Goal: Transaction & Acquisition: Purchase product/service

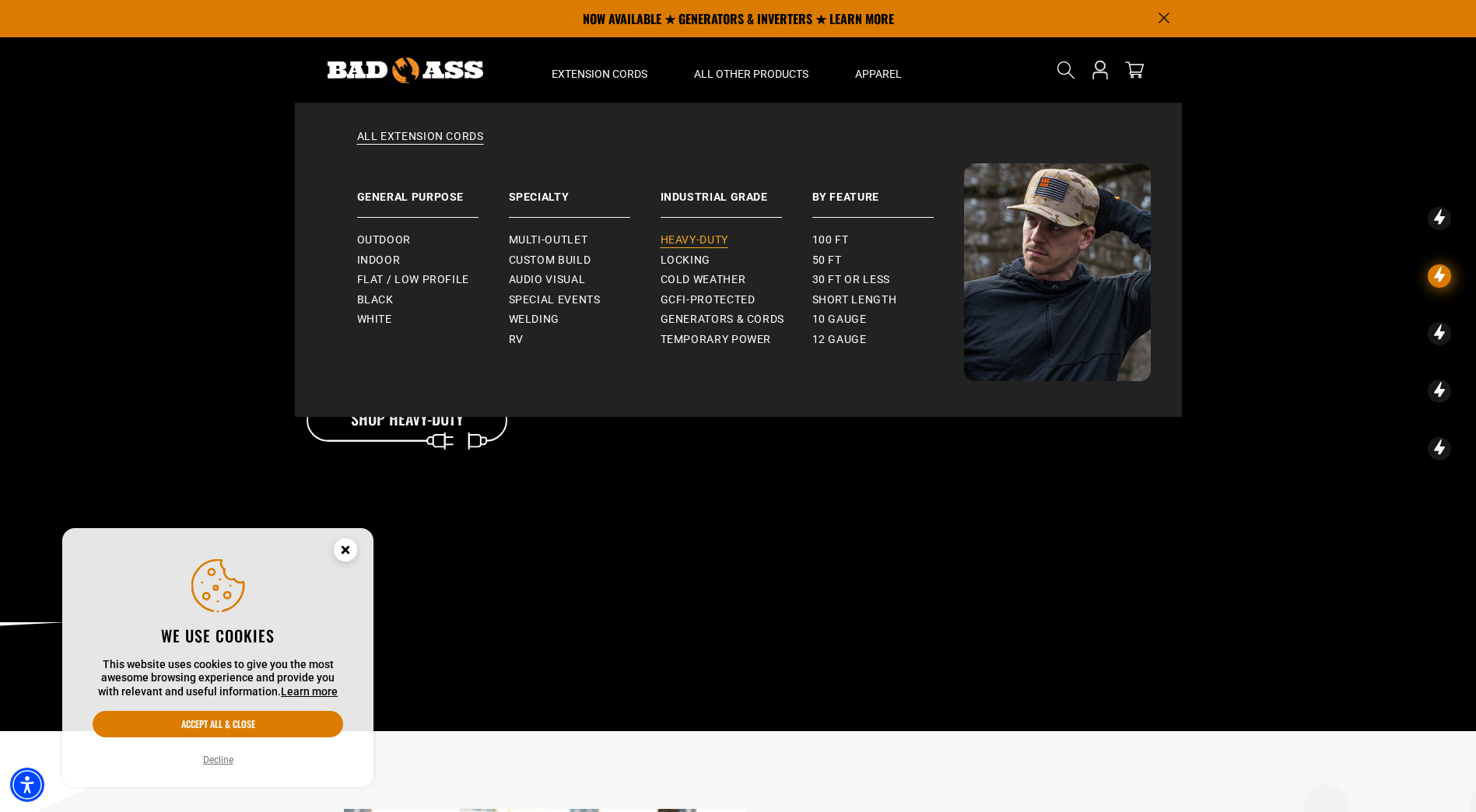
click at [692, 243] on span "Heavy-Duty" at bounding box center [694, 239] width 67 height 14
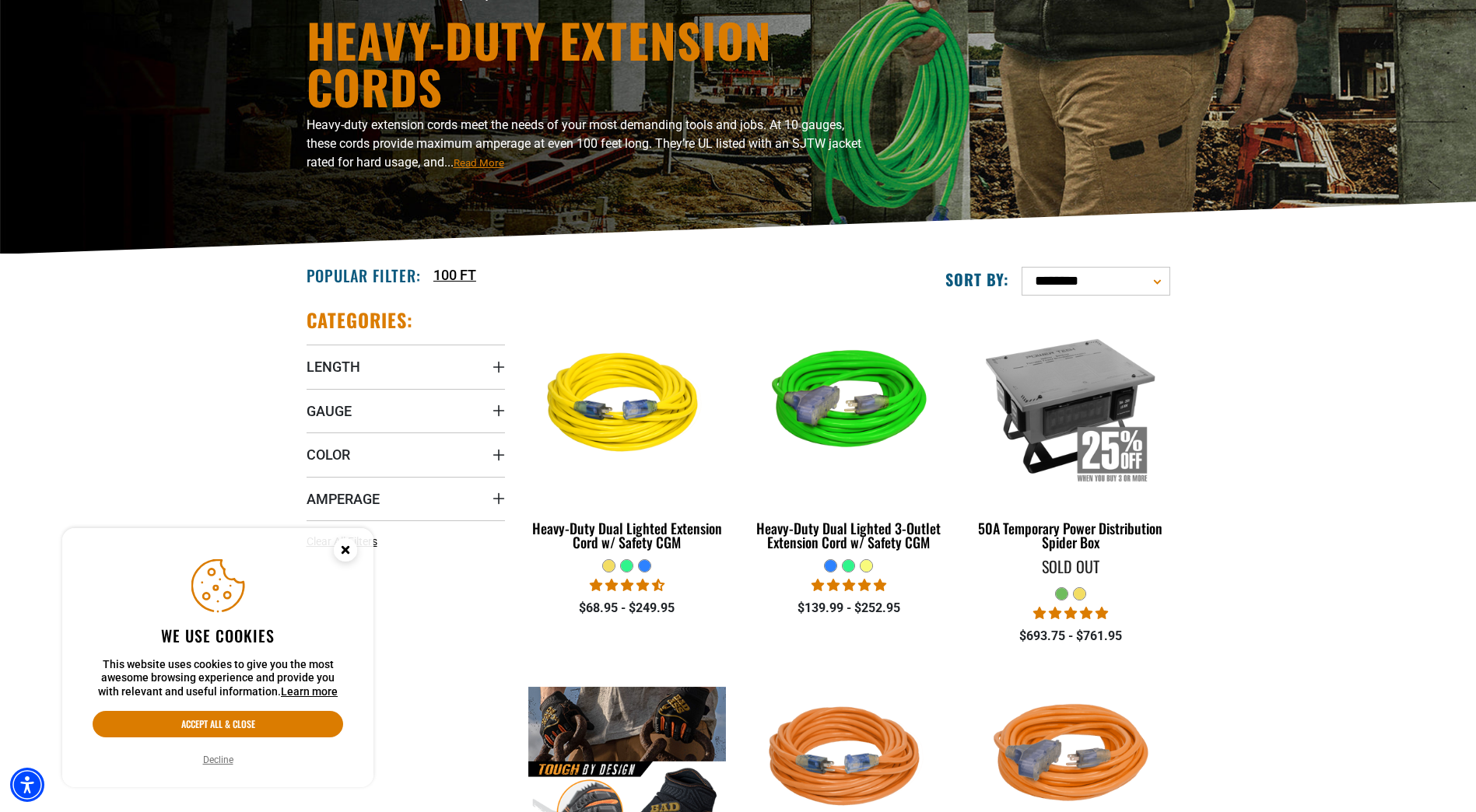
scroll to position [233, 0]
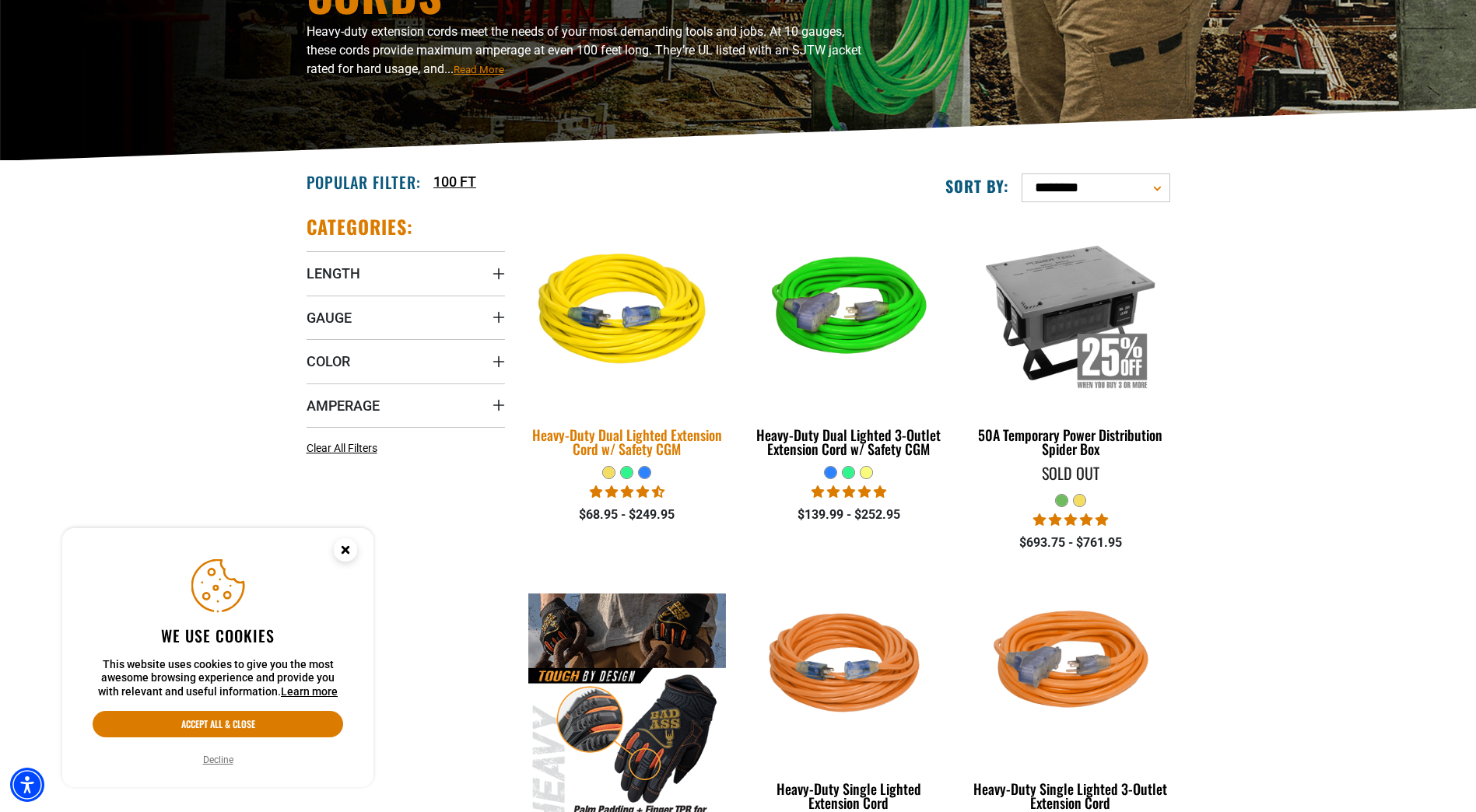
click at [695, 439] on div "Heavy-Duty Dual Lighted Extension Cord w/ Safety CGM" at bounding box center [627, 442] width 198 height 28
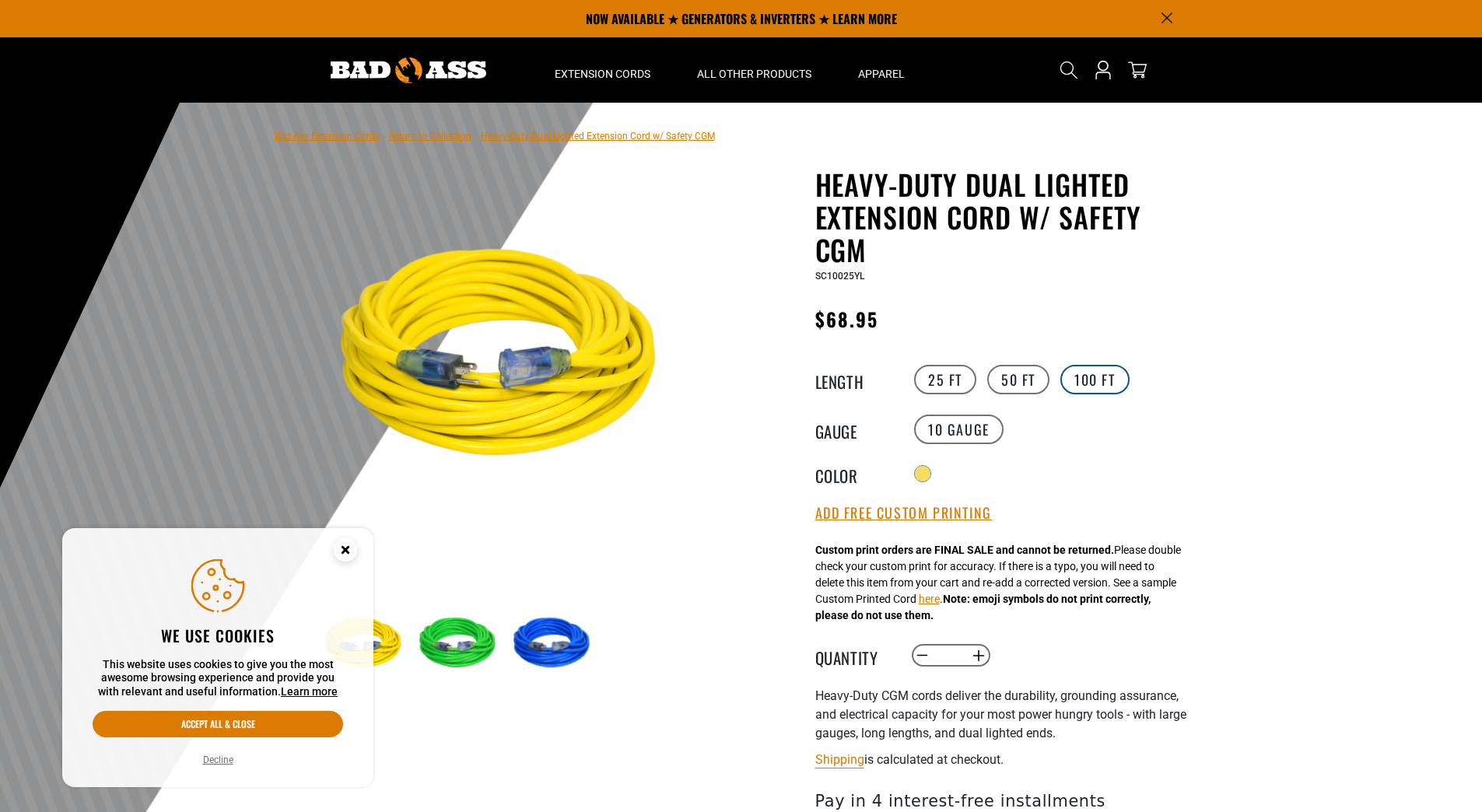
click at [1092, 380] on label "100 FT" at bounding box center [1095, 379] width 69 height 30
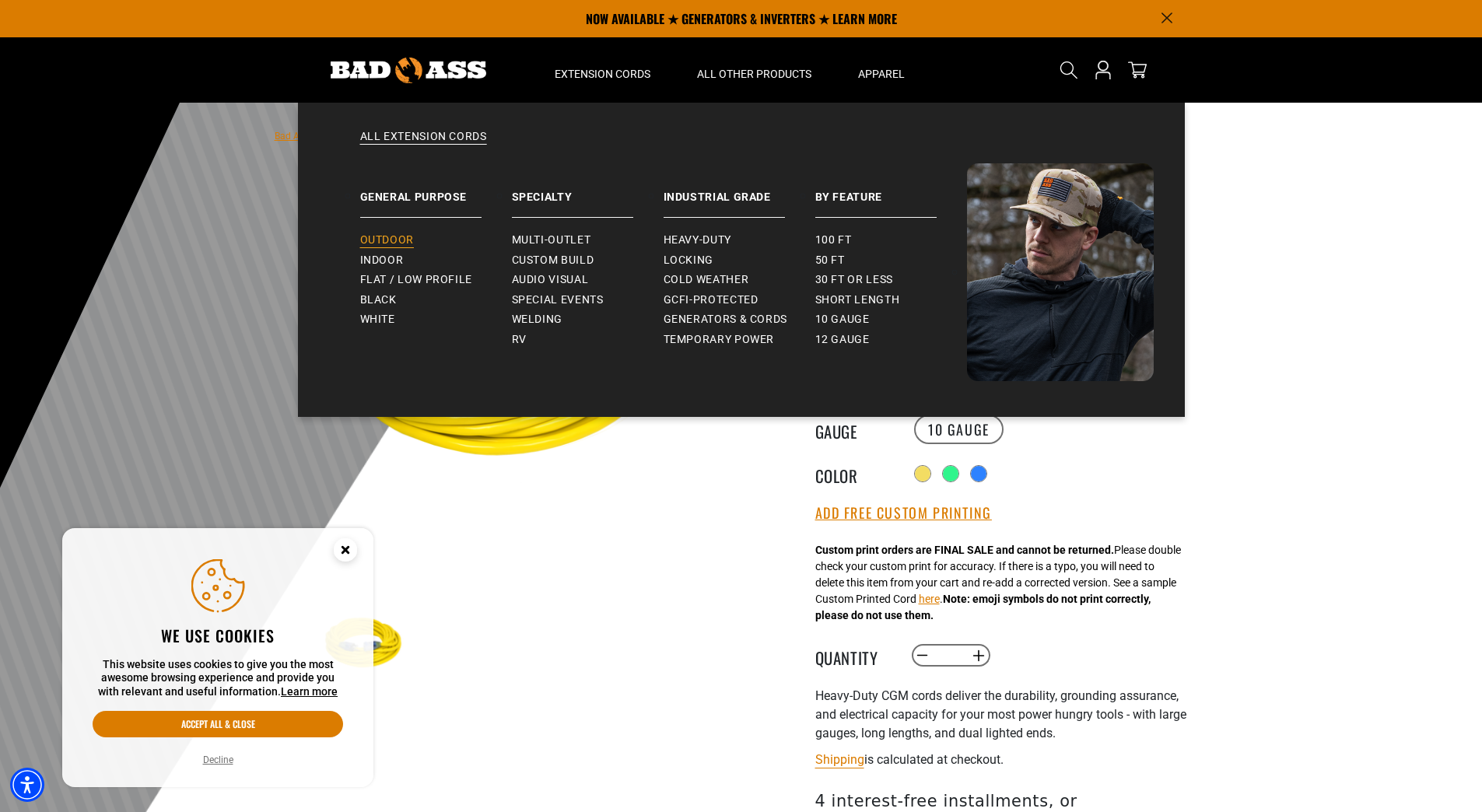
click at [381, 238] on span "Outdoor" at bounding box center [386, 239] width 54 height 14
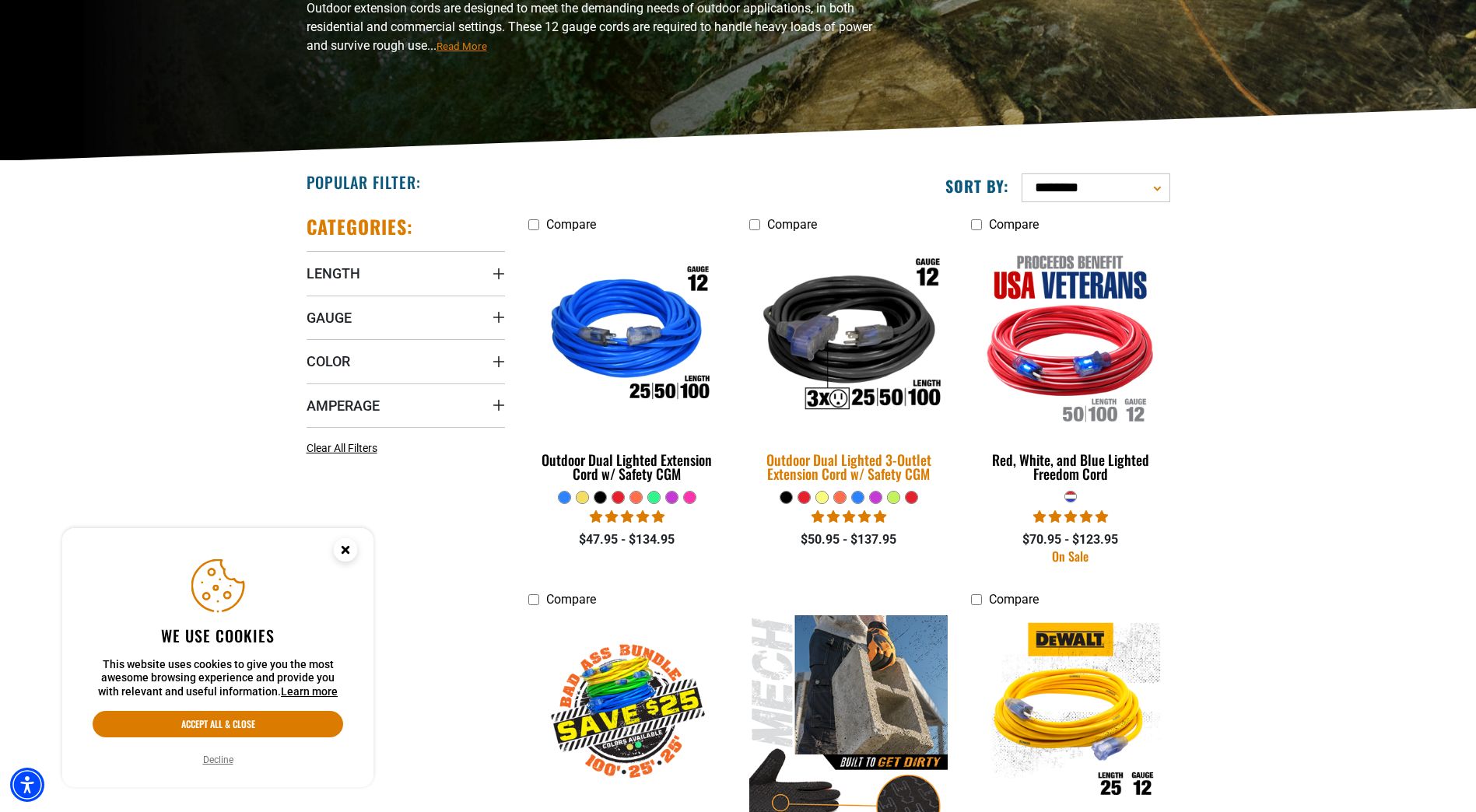
scroll to position [311, 0]
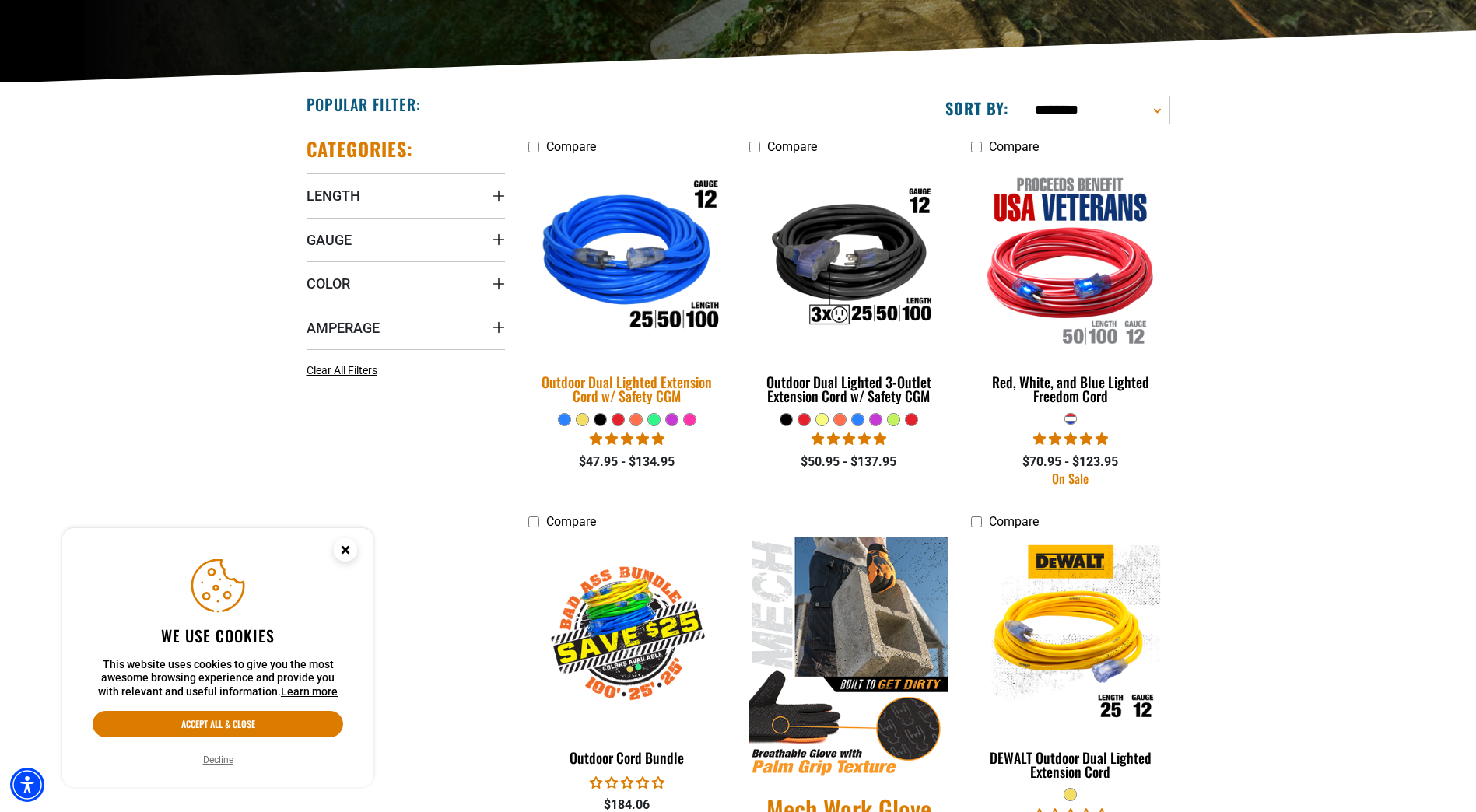
click at [704, 386] on div "Outdoor Dual Lighted Extension Cord w/ Safety CGM" at bounding box center [627, 389] width 198 height 28
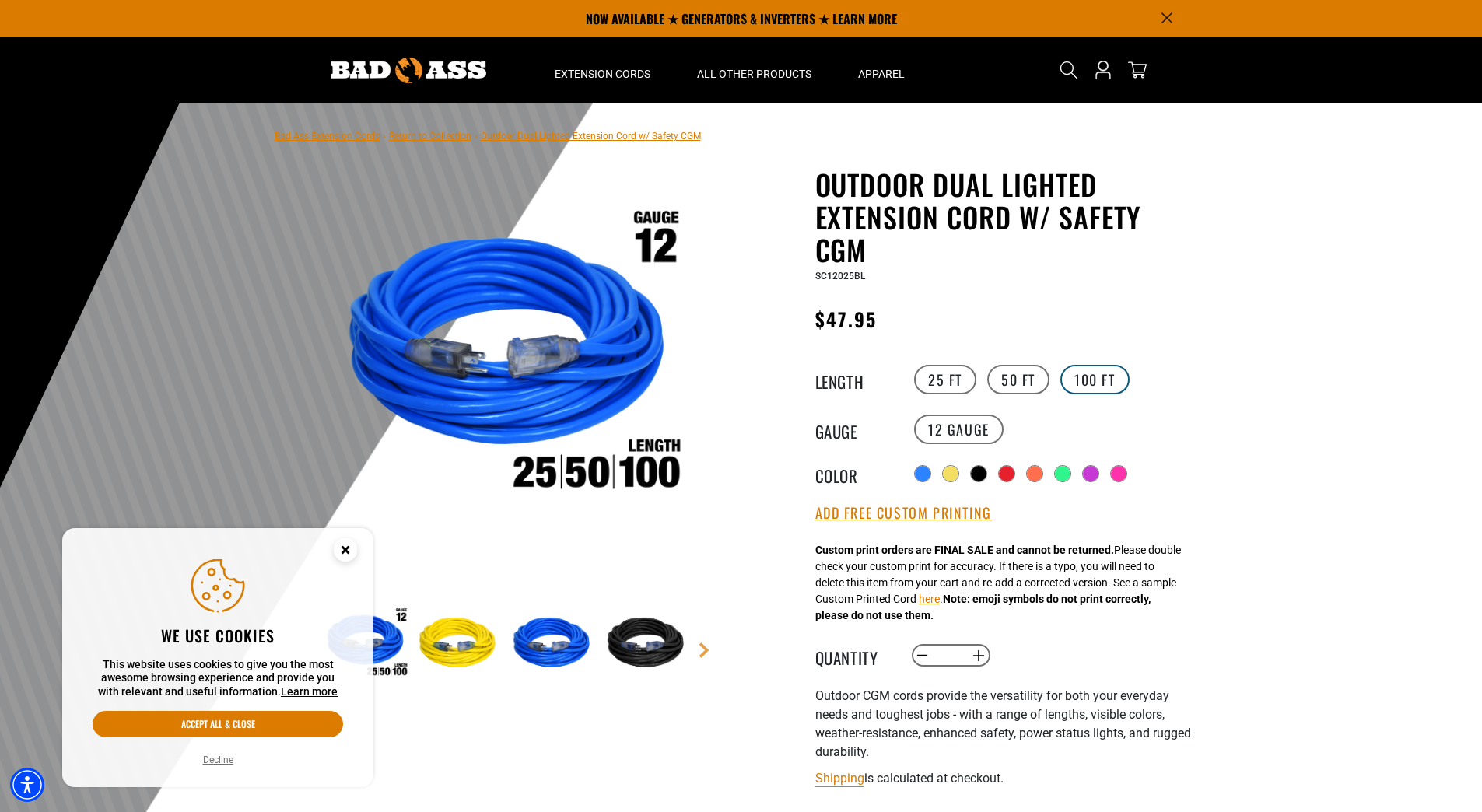
click at [1096, 383] on label "100 FT" at bounding box center [1095, 379] width 69 height 30
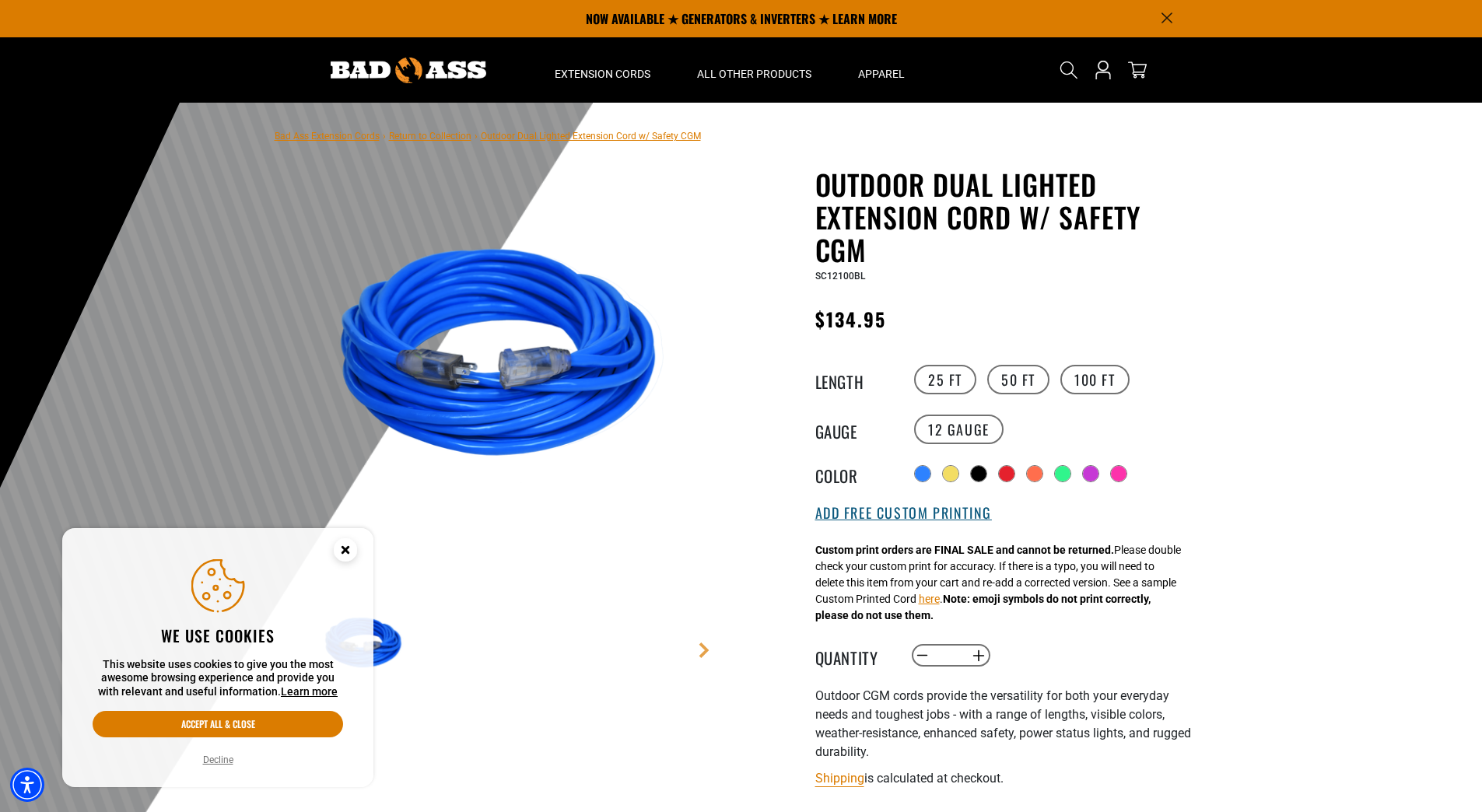
click at [954, 522] on button "Add Free Custom Printing" at bounding box center [904, 512] width 177 height 17
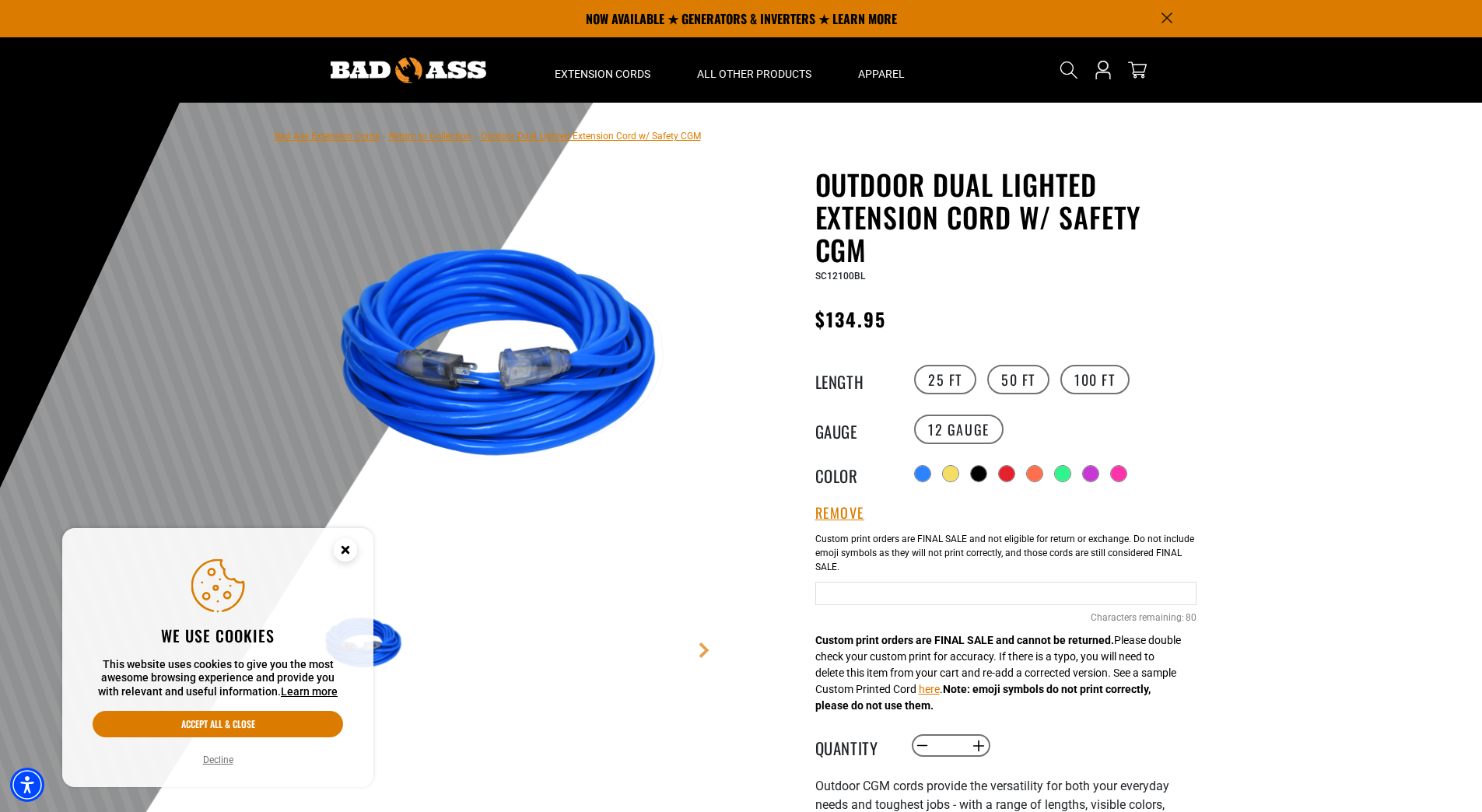
click at [978, 592] on input "Blue Cables" at bounding box center [1006, 593] width 381 height 23
type input "**********"
click at [978, 748] on button "Increase quantity for Outdoor Dual Lighted Extension Cord w/ Safety CGM" at bounding box center [978, 745] width 24 height 27
type input "*"
click at [1200, 686] on div "Outdoor Dual Lighted Extension Cord w/ Safety CGM Outdoor Dual Lighted Extensio…" at bounding box center [974, 662] width 467 height 988
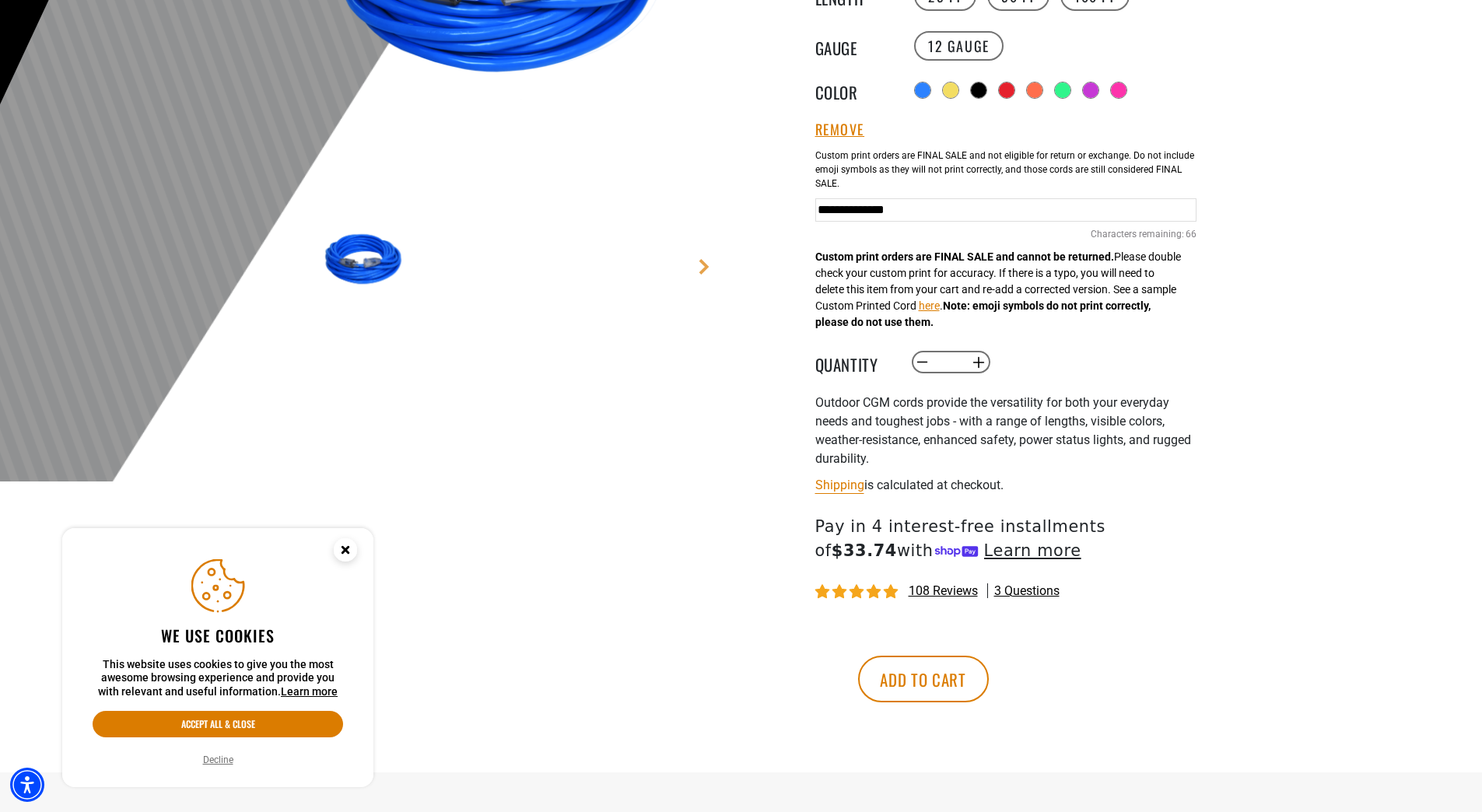
scroll to position [389, 0]
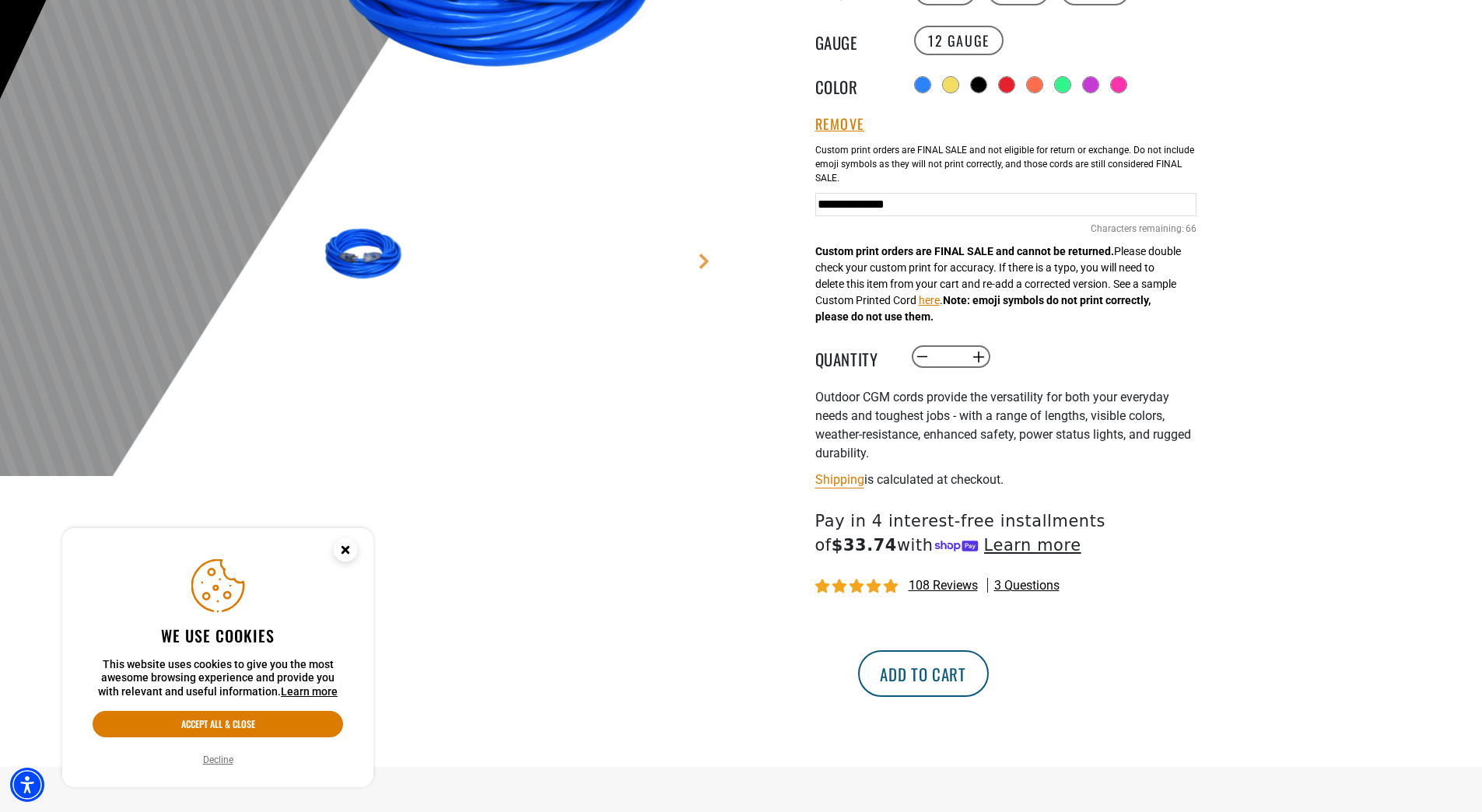
click at [989, 683] on button "Add to cart" at bounding box center [923, 673] width 131 height 47
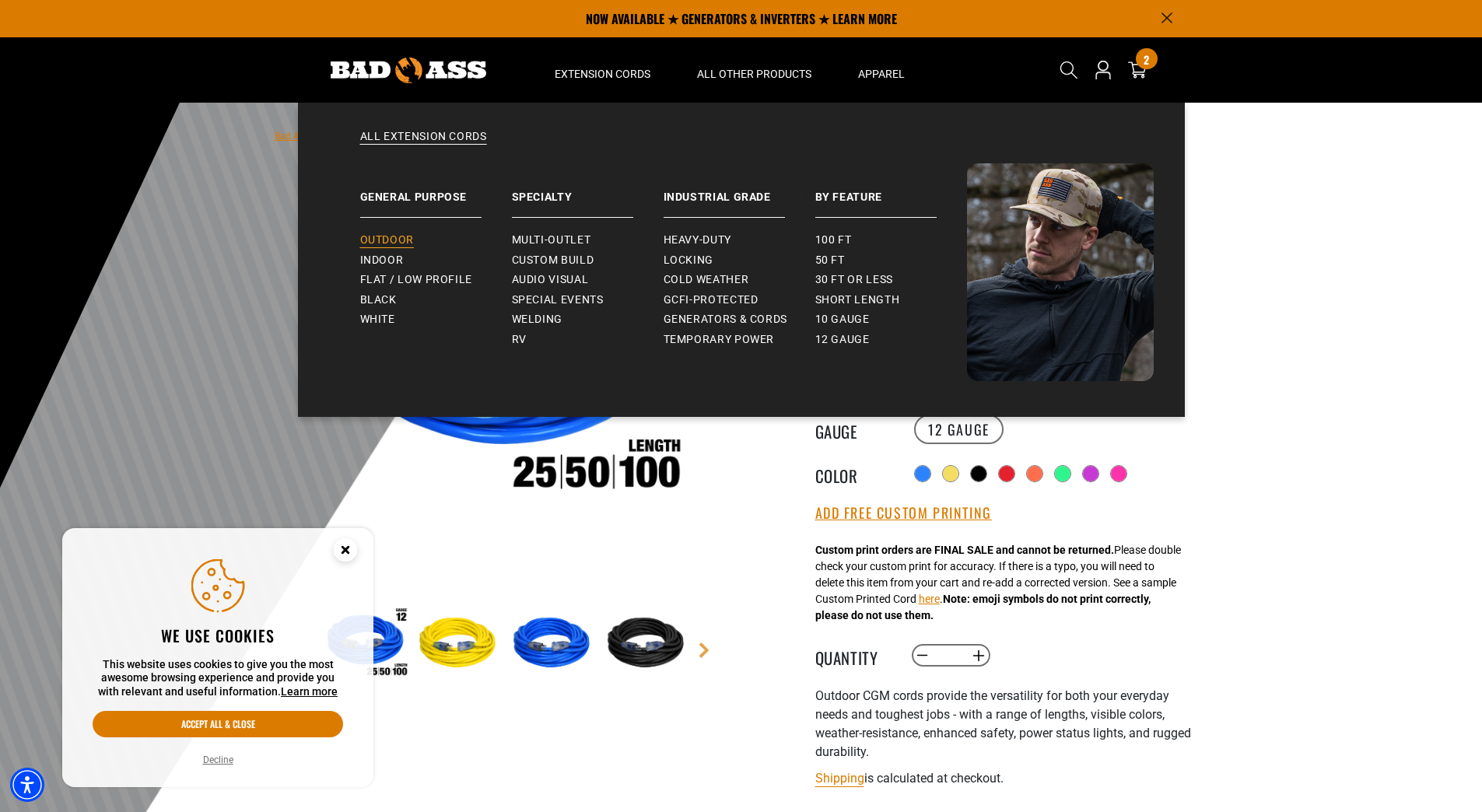
click at [402, 243] on span "Outdoor" at bounding box center [386, 239] width 54 height 14
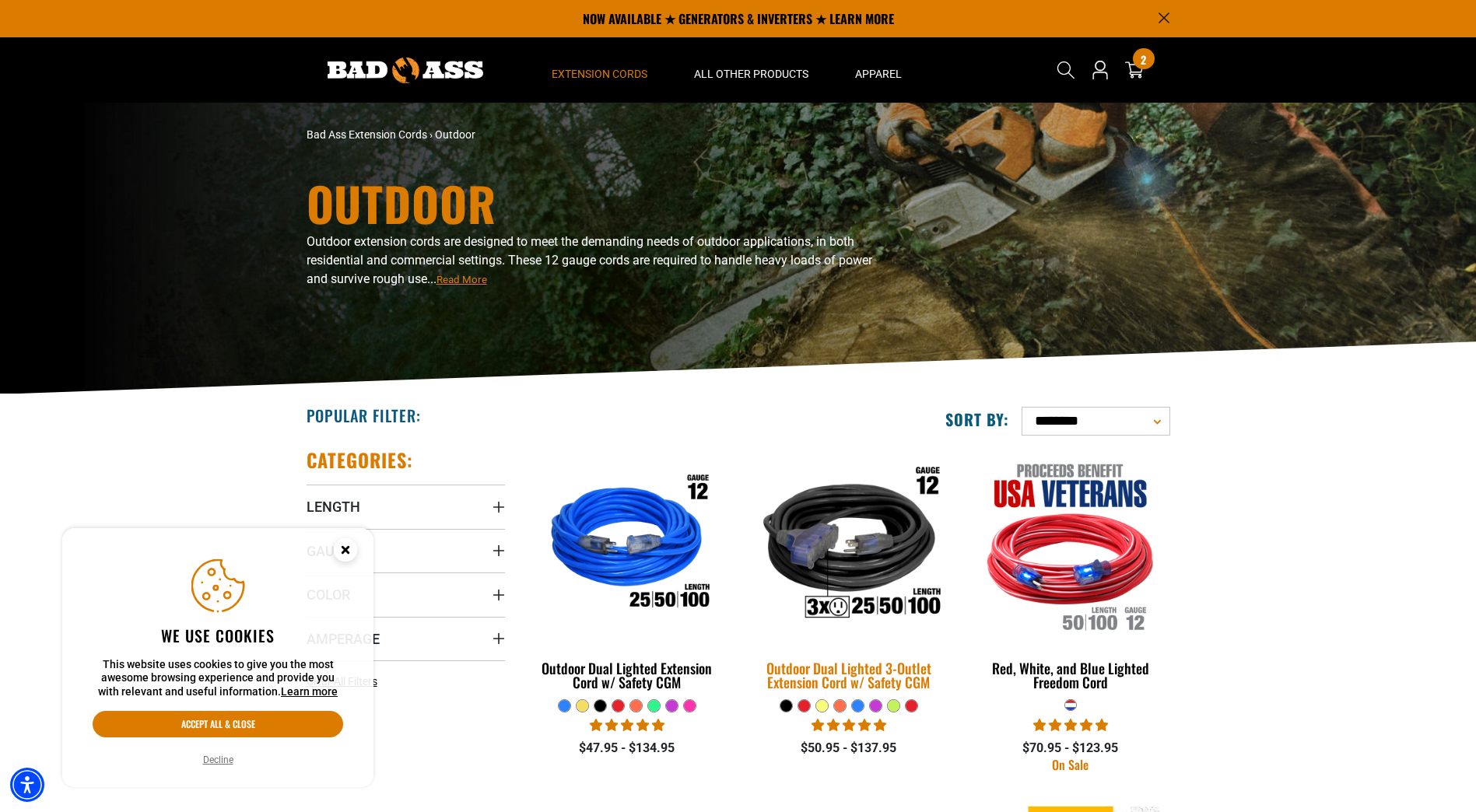
click at [848, 567] on img at bounding box center [848, 545] width 218 height 199
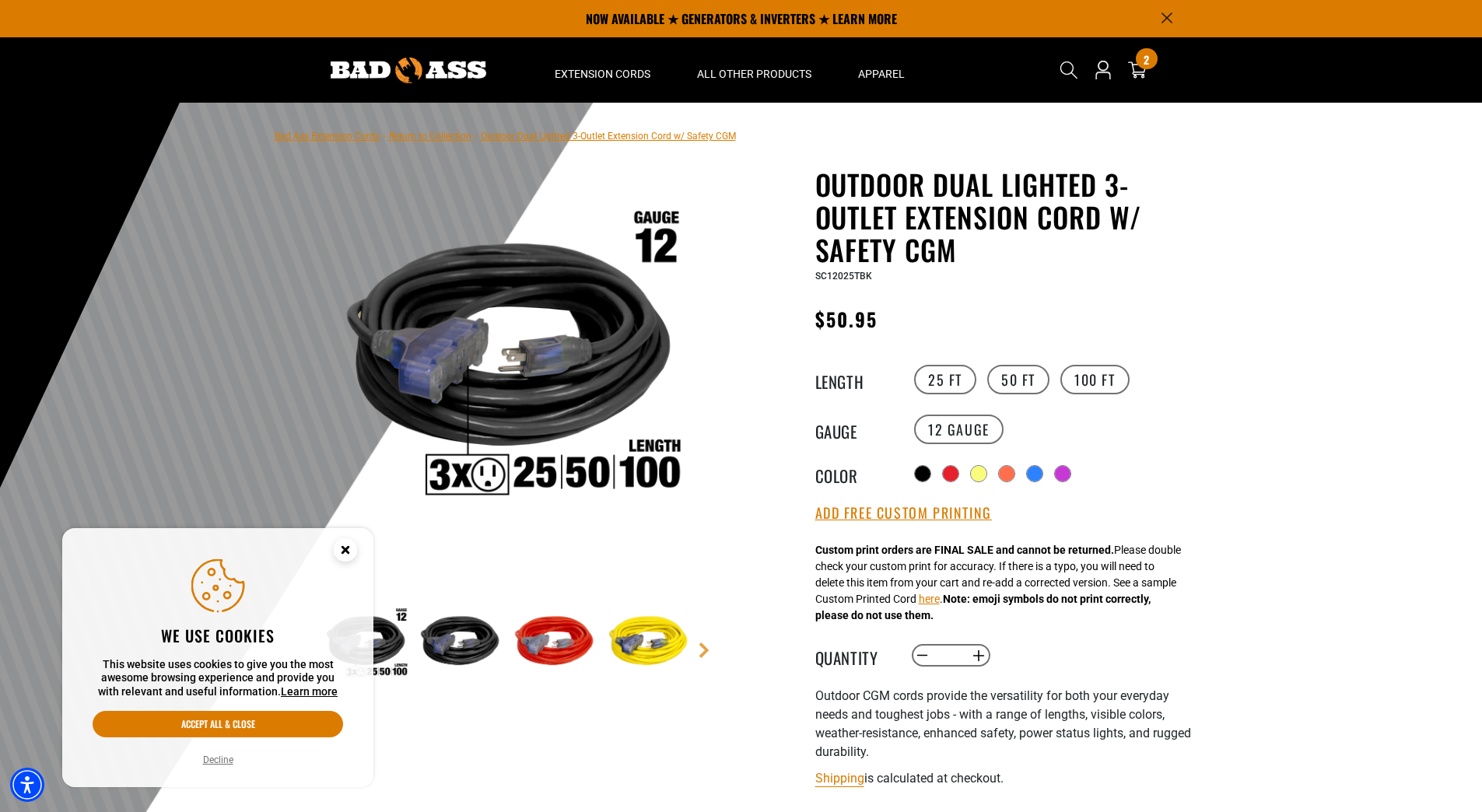
drag, startPoint x: 1043, startPoint y: 467, endPoint x: 1067, endPoint y: 412, distance: 60.0
click at [1042, 467] on div at bounding box center [1034, 473] width 15 height 15
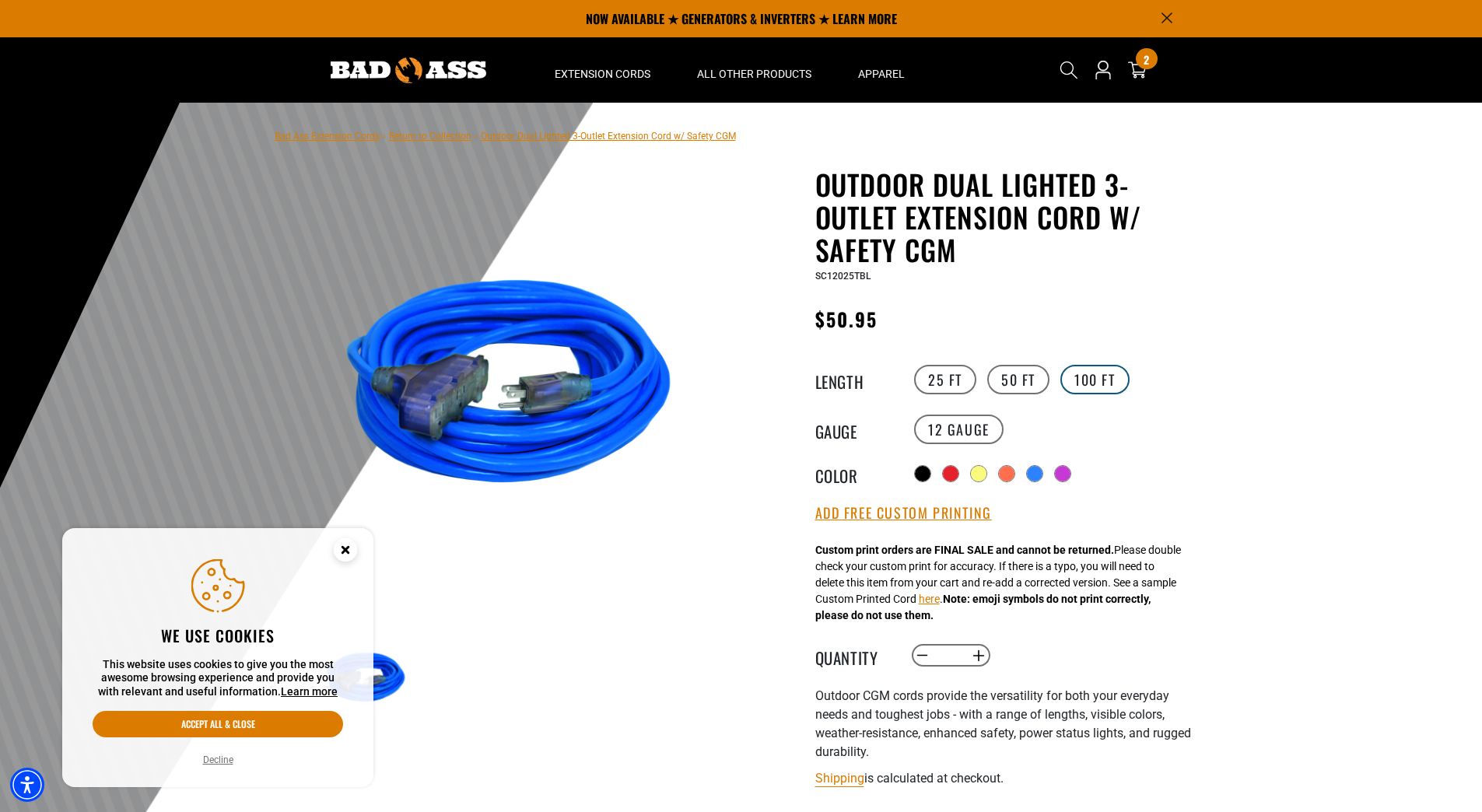
click at [1084, 379] on label "100 FT" at bounding box center [1095, 379] width 69 height 30
click at [980, 651] on button "Increase quantity for Outdoor Dual Lighted 3-Outlet Extension Cord w/ Safety CGM" at bounding box center [978, 655] width 24 height 27
type input "*"
click at [955, 511] on button "Add Free Custom Printing" at bounding box center [904, 512] width 177 height 17
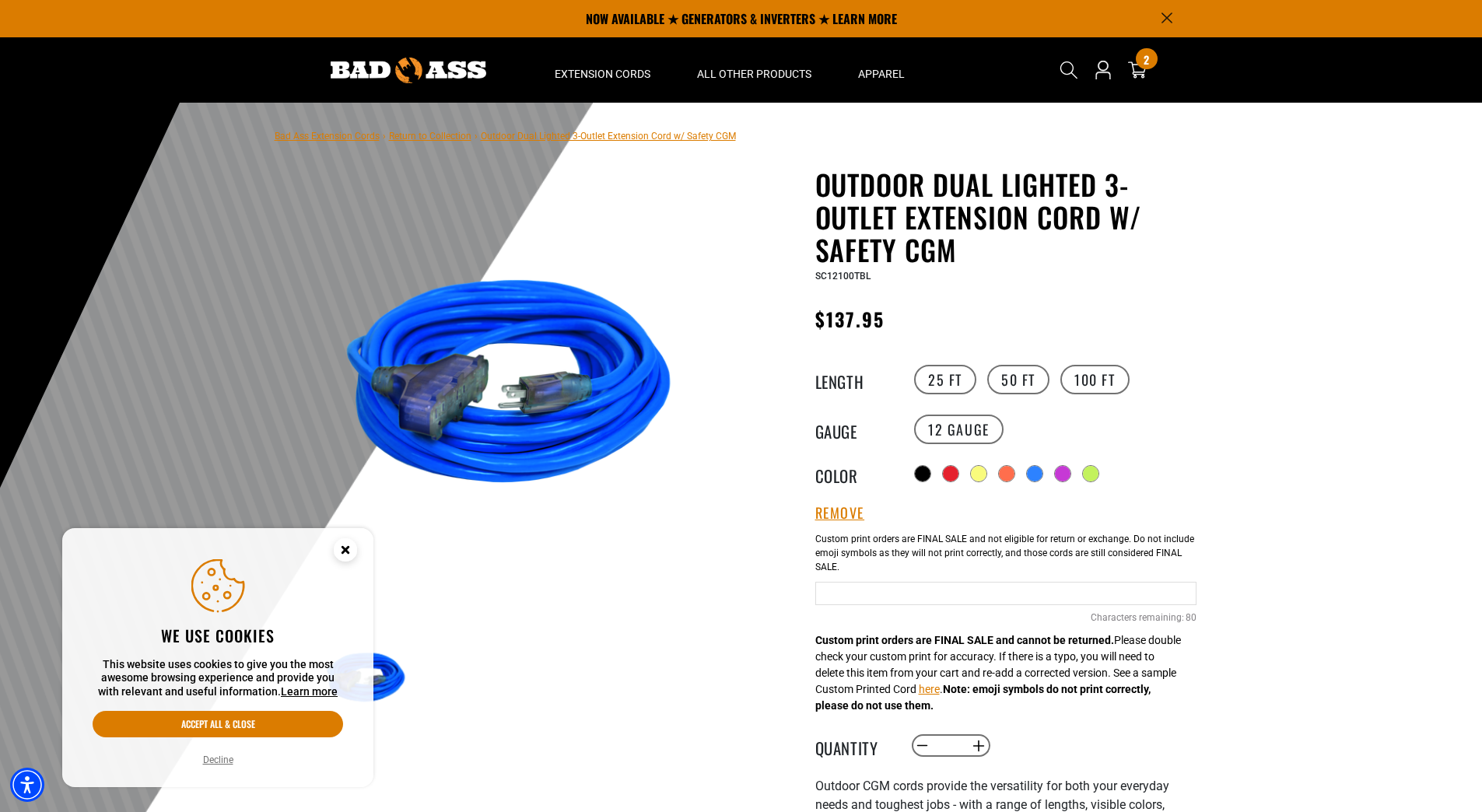
click at [931, 595] on input "text" at bounding box center [1006, 593] width 381 height 23
type input "**********"
click at [1239, 619] on div at bounding box center [741, 484] width 1482 height 762
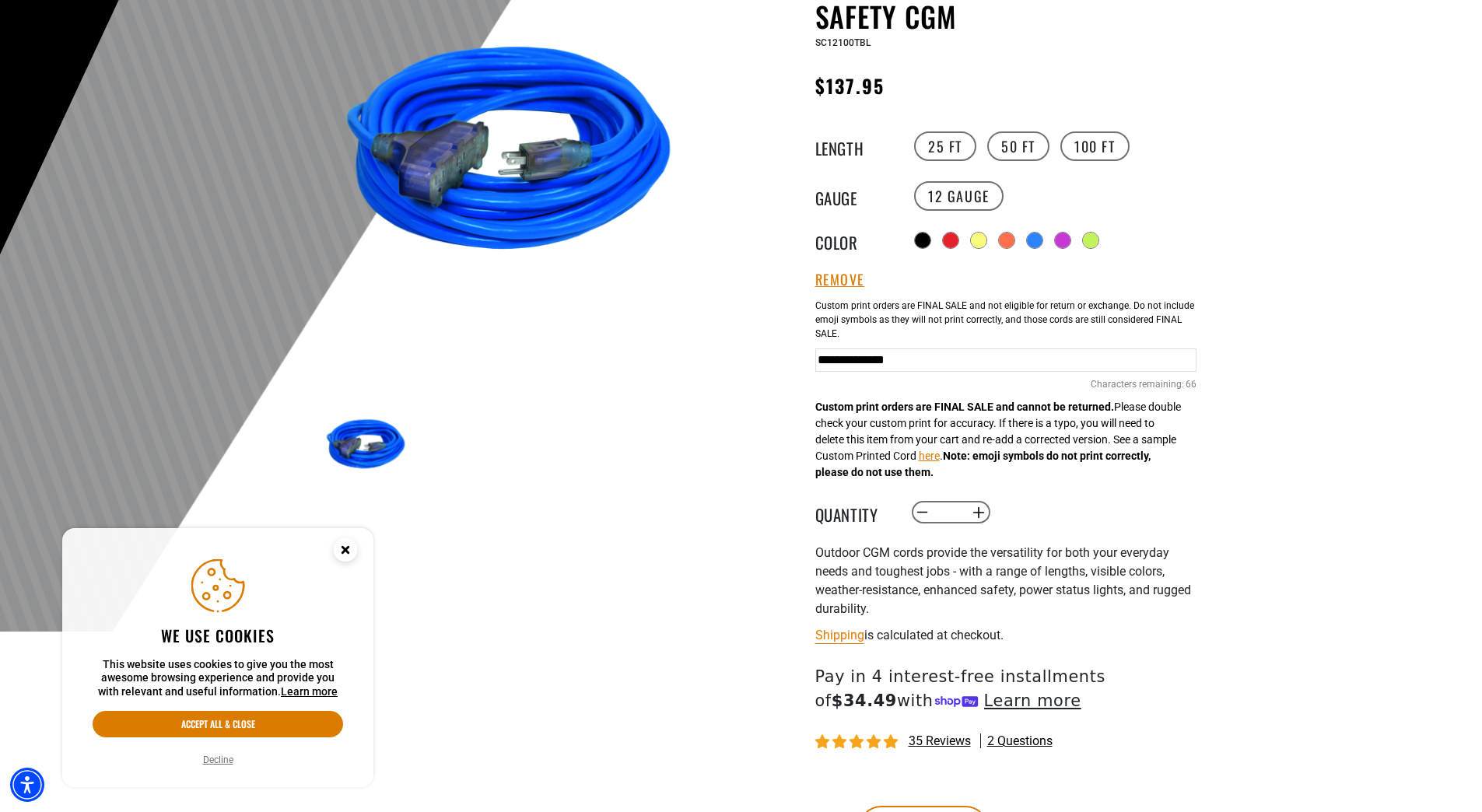
scroll to position [311, 0]
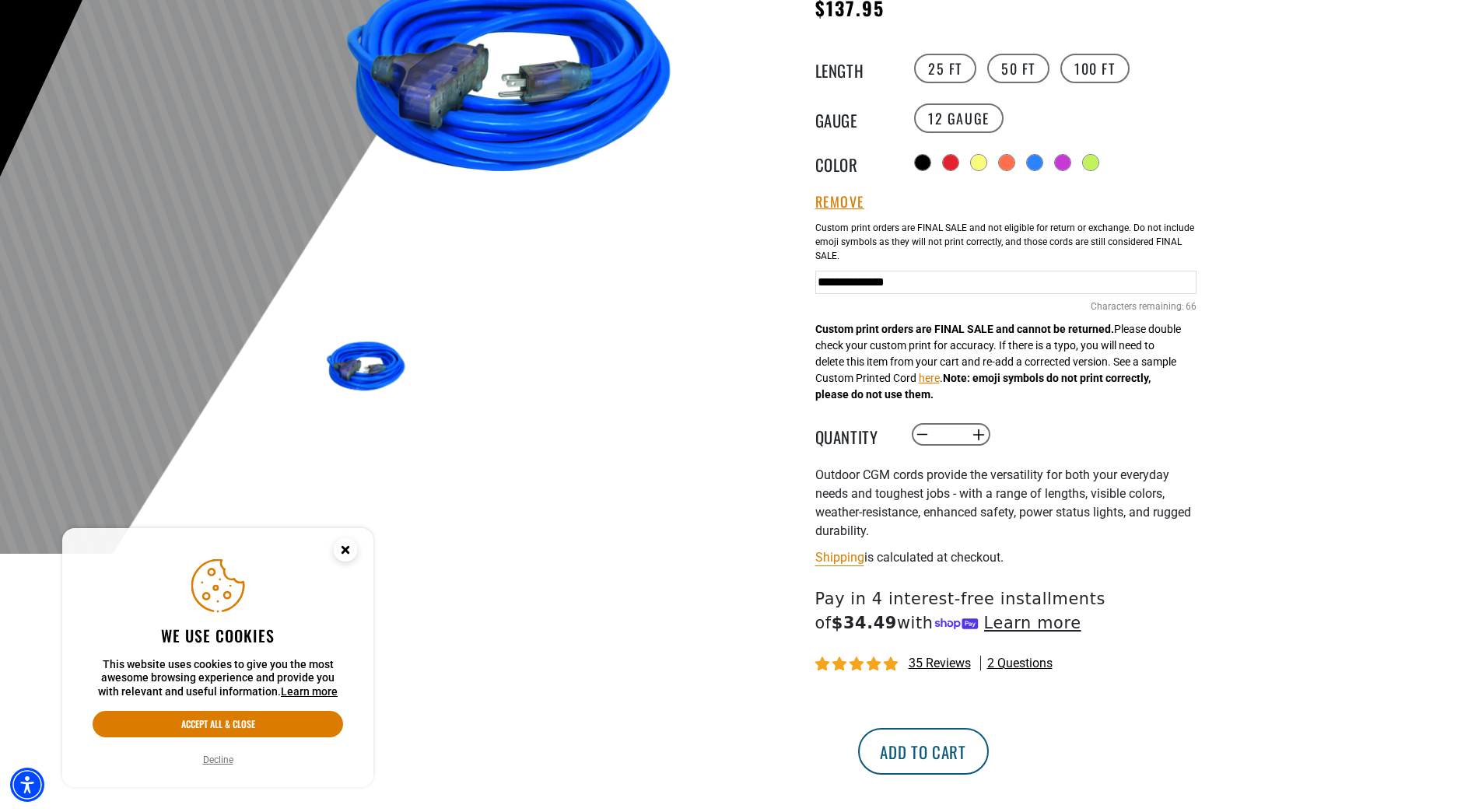
click at [989, 751] on button "Add to cart" at bounding box center [923, 751] width 131 height 47
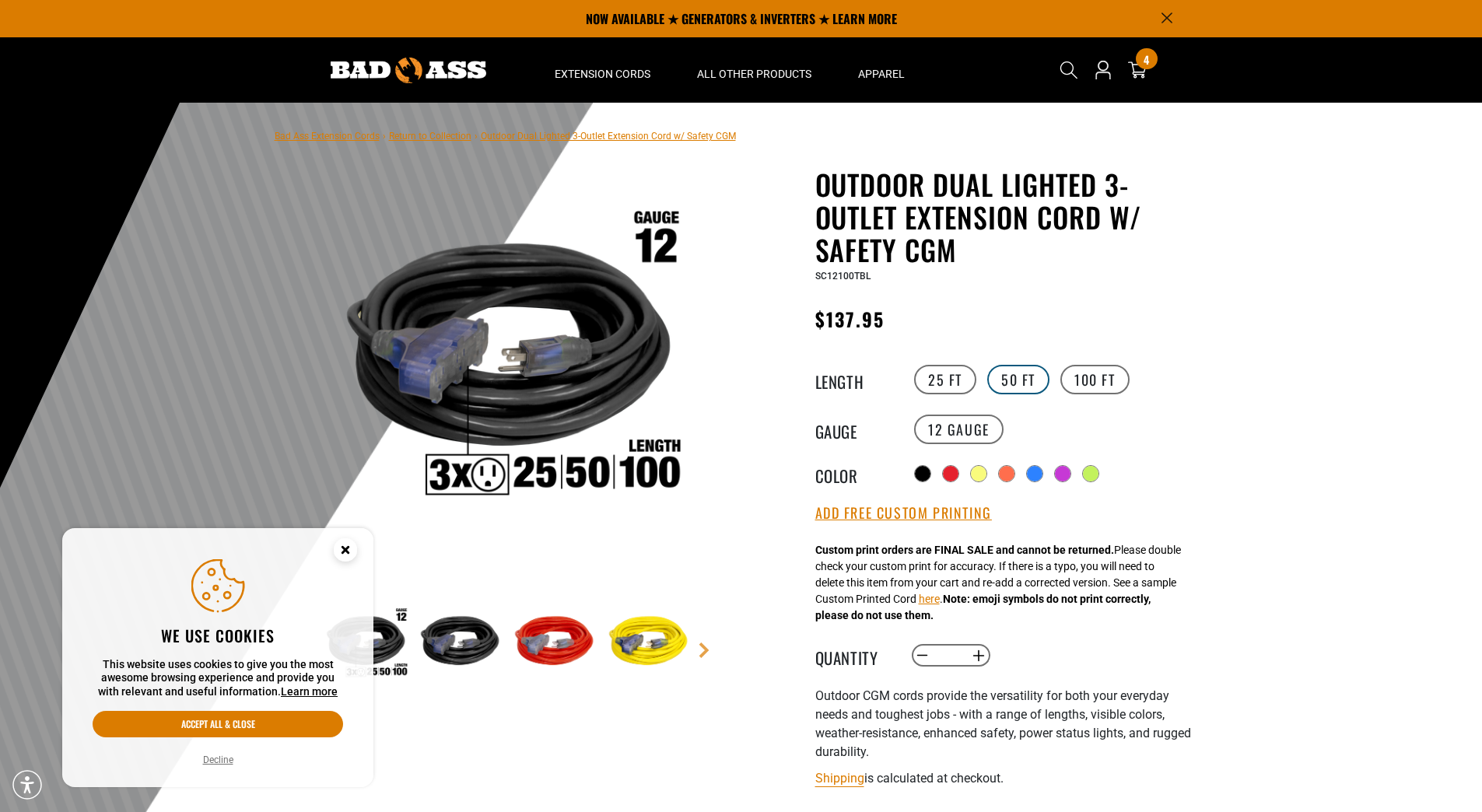
click at [1010, 390] on label "50 FT" at bounding box center [1018, 379] width 62 height 30
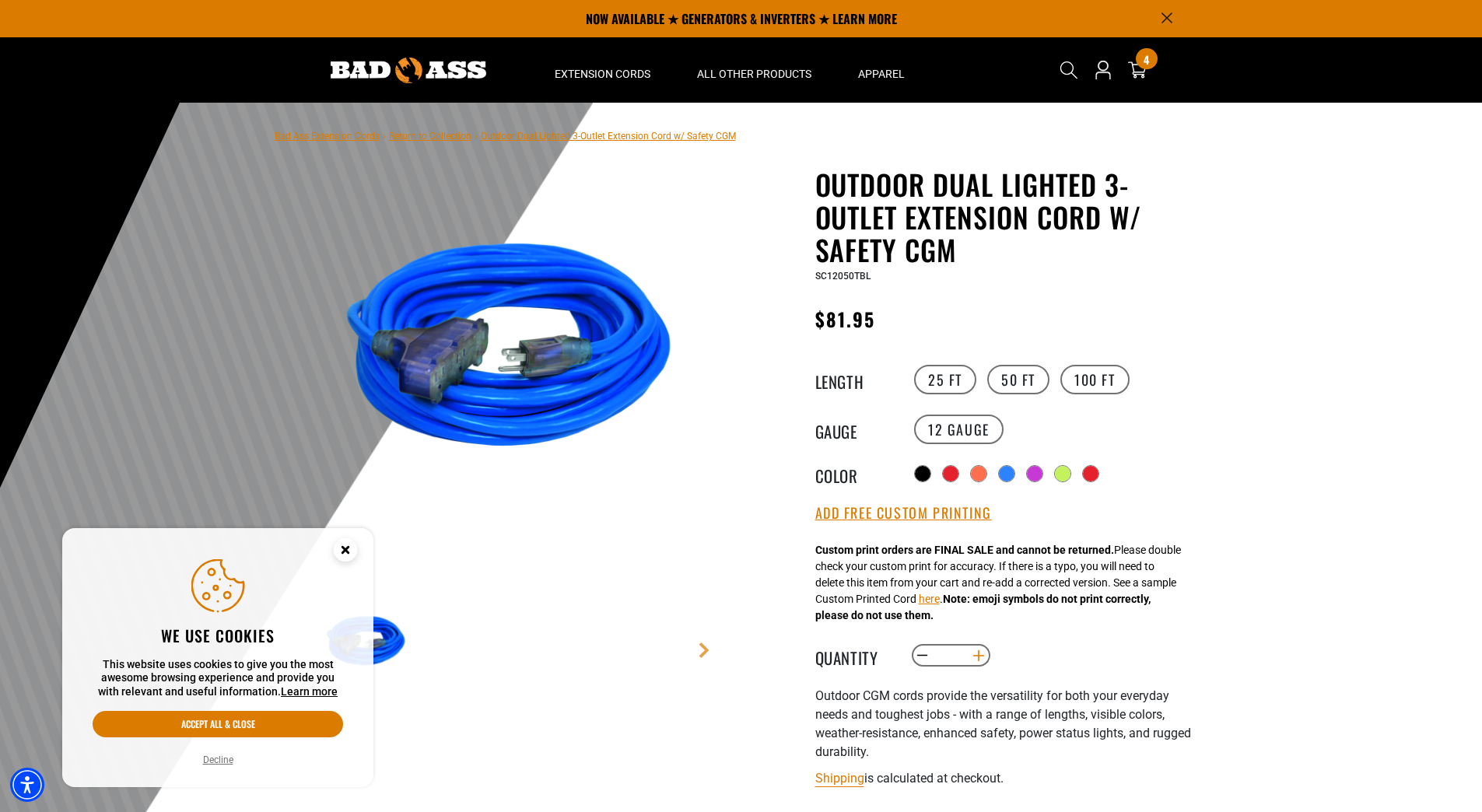
click at [975, 660] on button "Increase quantity for Outdoor Dual Lighted 3-Outlet Extension Cord w/ Safety CGM" at bounding box center [978, 655] width 24 height 27
type input "*"
click at [921, 511] on button "Add Free Custom Printing" at bounding box center [904, 512] width 177 height 17
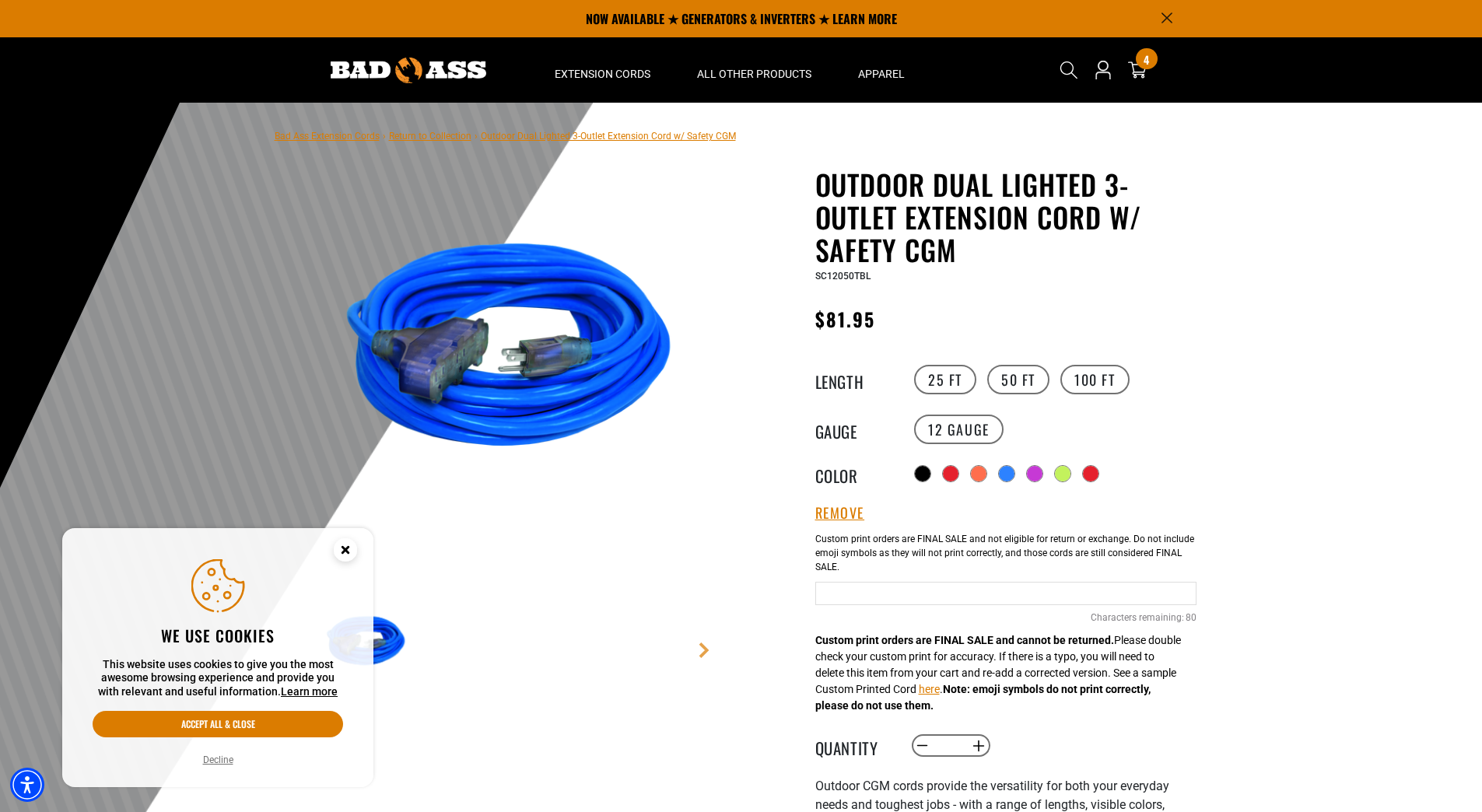
click at [932, 596] on input "Blue Cables" at bounding box center [1006, 593] width 381 height 23
type input "**********"
click at [1182, 688] on div "Outdoor Dual Lighted 3-Outlet Extension Cord w/ Safety CGM Outdoor Dual Lighted…" at bounding box center [1006, 668] width 381 height 1002
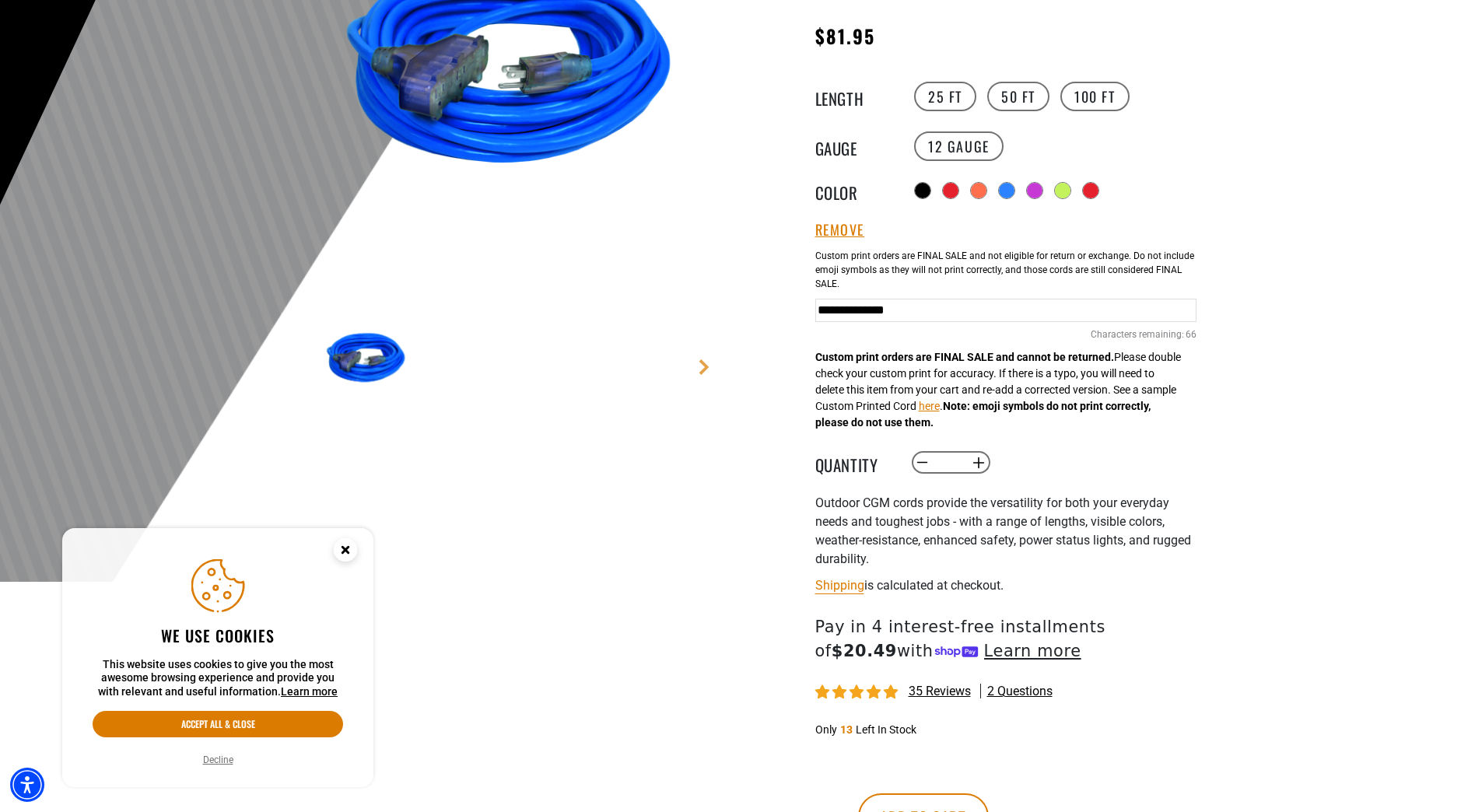
scroll to position [311, 0]
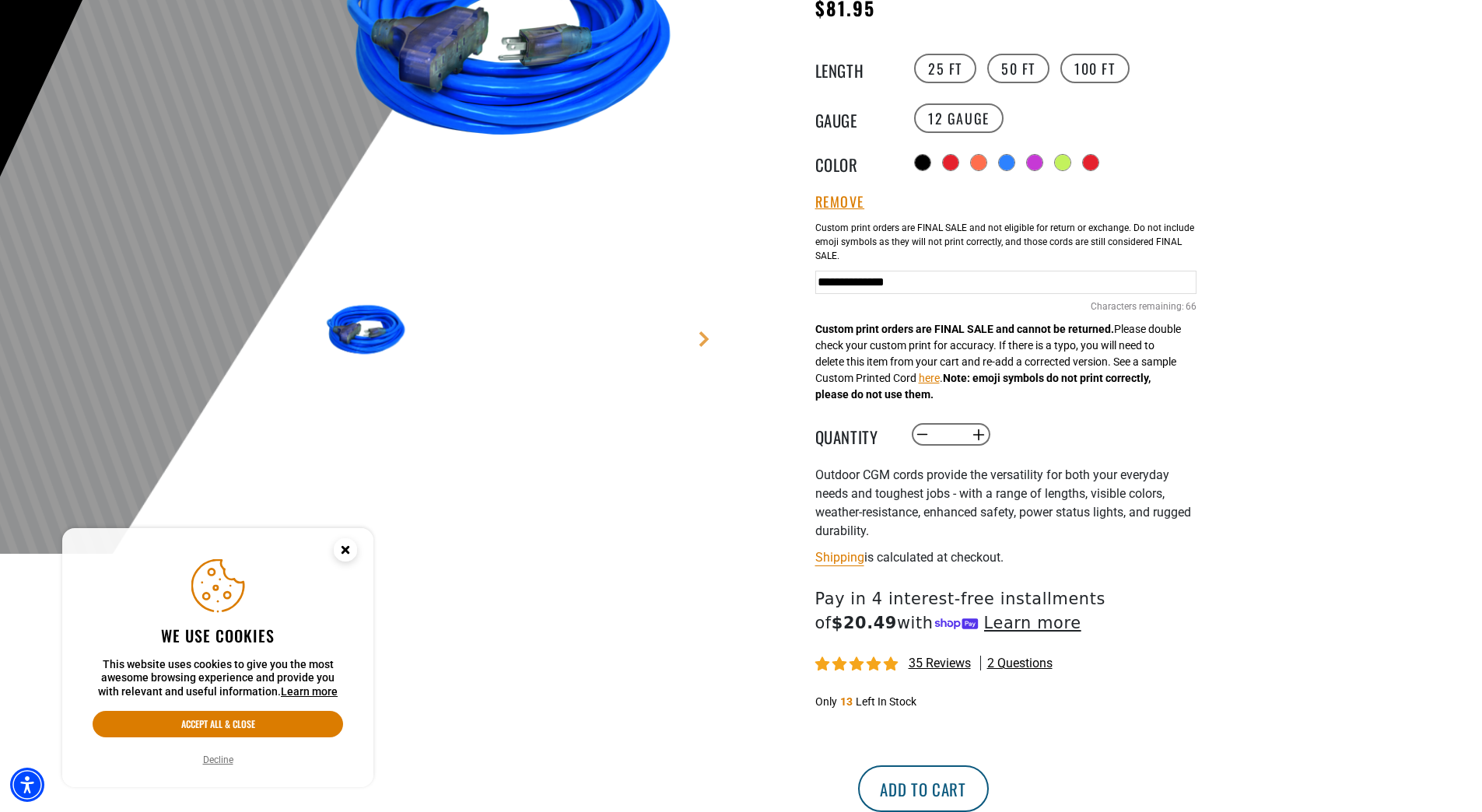
click at [989, 773] on button "Add to cart" at bounding box center [923, 789] width 131 height 47
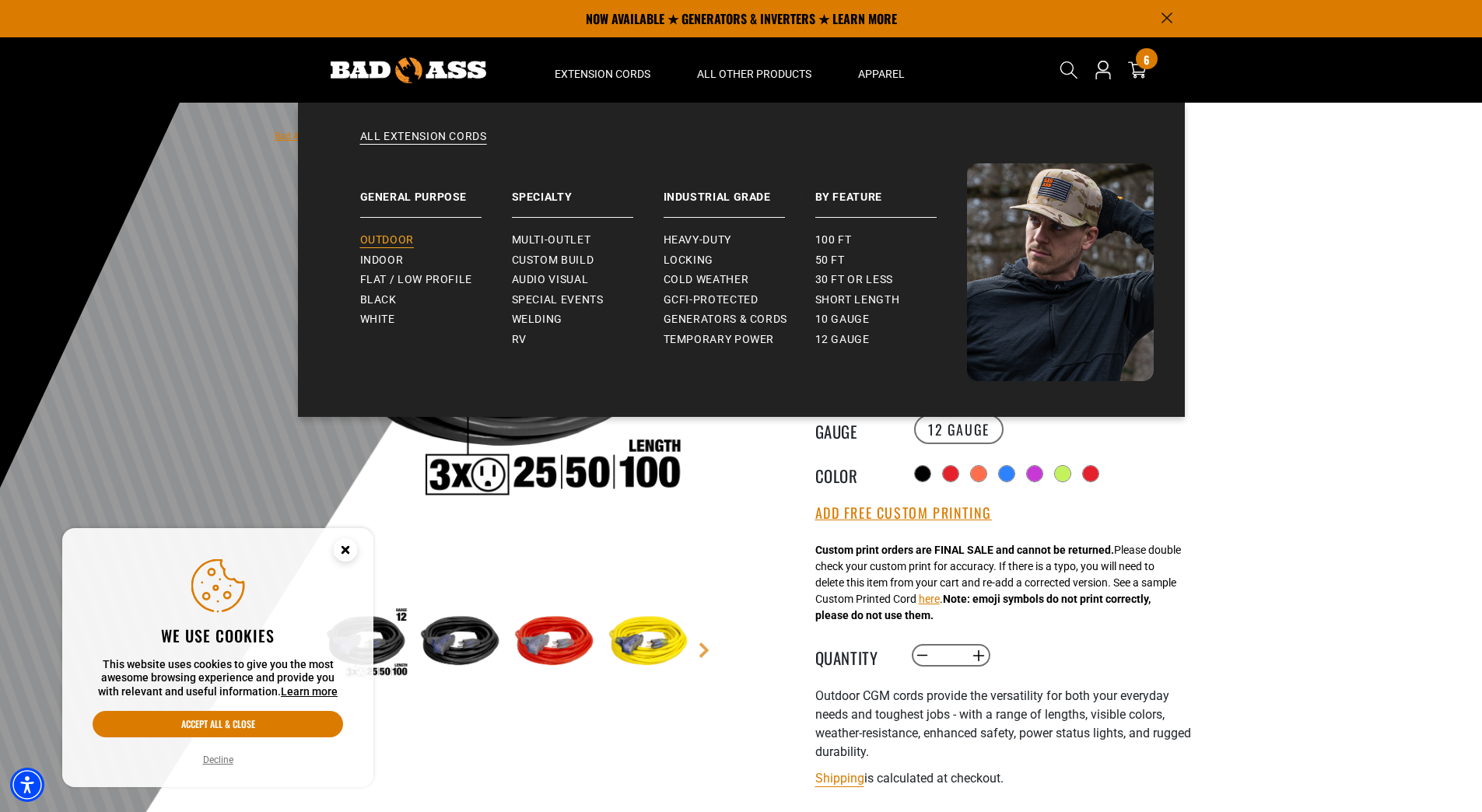
click at [410, 233] on span "Outdoor" at bounding box center [386, 239] width 54 height 14
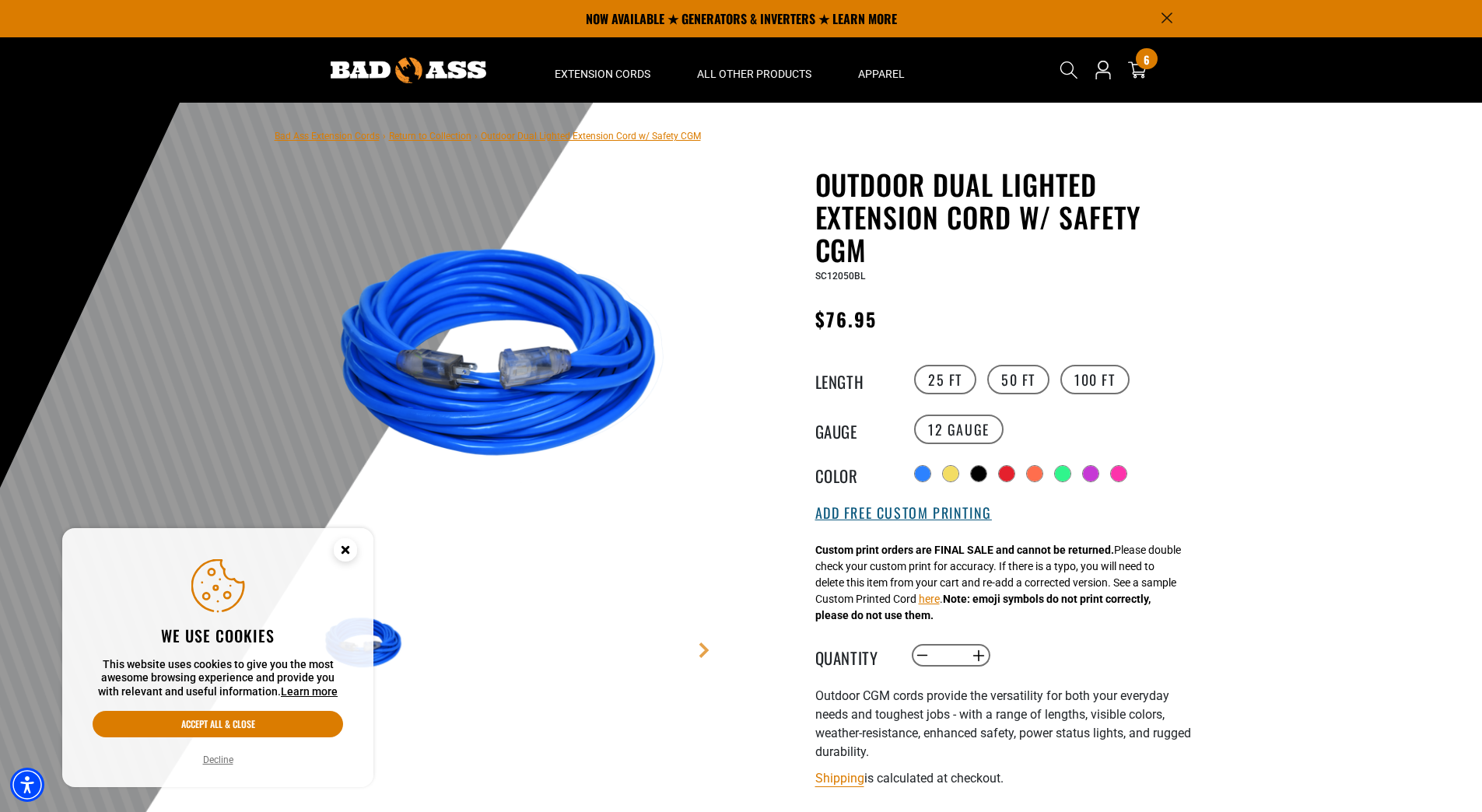
click at [955, 521] on button "Add Free Custom Printing" at bounding box center [904, 512] width 177 height 17
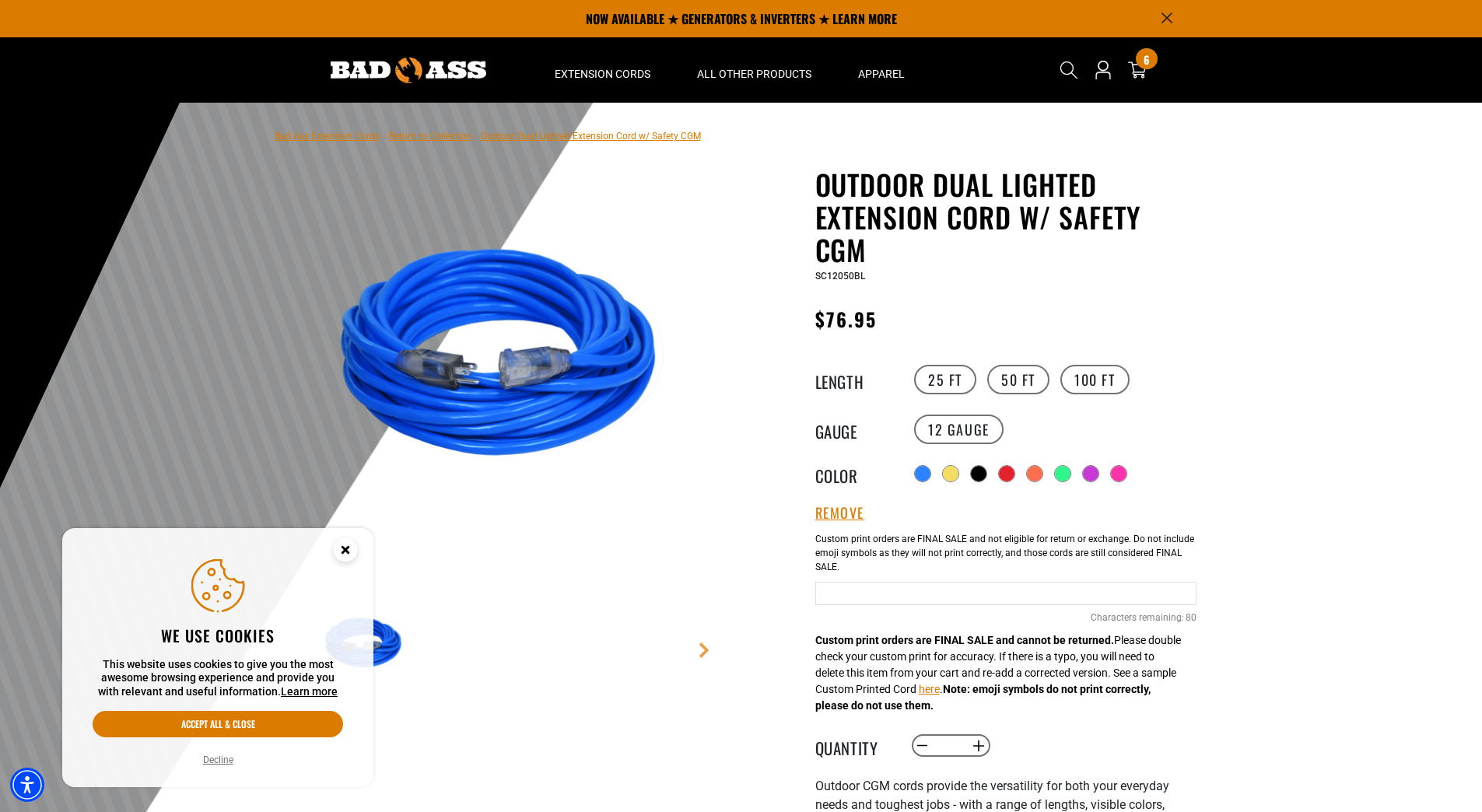
click at [923, 592] on input "Blue Cables" at bounding box center [1006, 593] width 381 height 23
type input "**********"
click at [986, 749] on button "Increase quantity for Outdoor Dual Lighted Extension Cord w/ Safety CGM" at bounding box center [978, 745] width 24 height 27
type input "*"
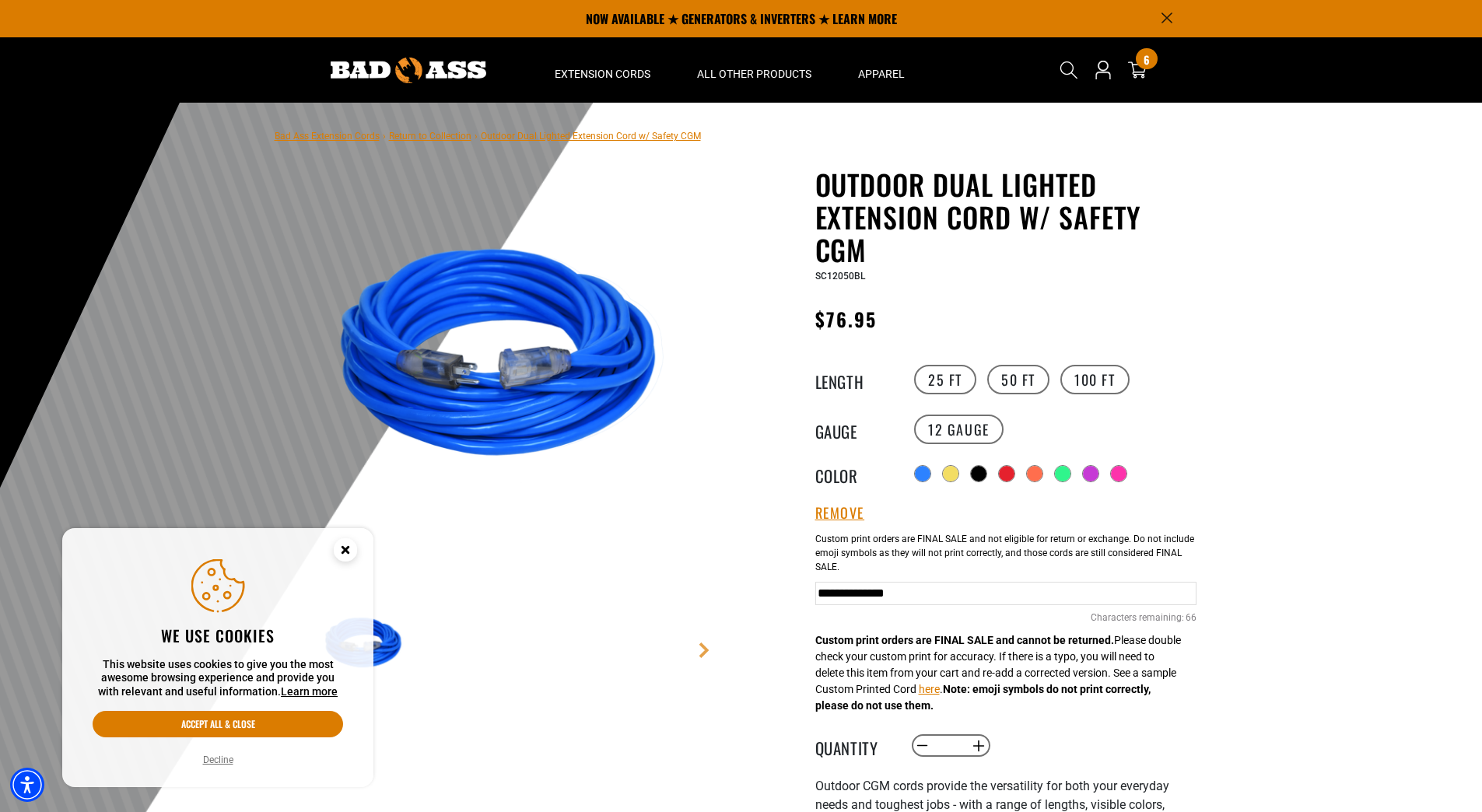
click at [1206, 709] on div "Outdoor Dual Lighted Extension Cord w/ Safety CGM Outdoor Dual Lighted Extensio…" at bounding box center [974, 662] width 467 height 988
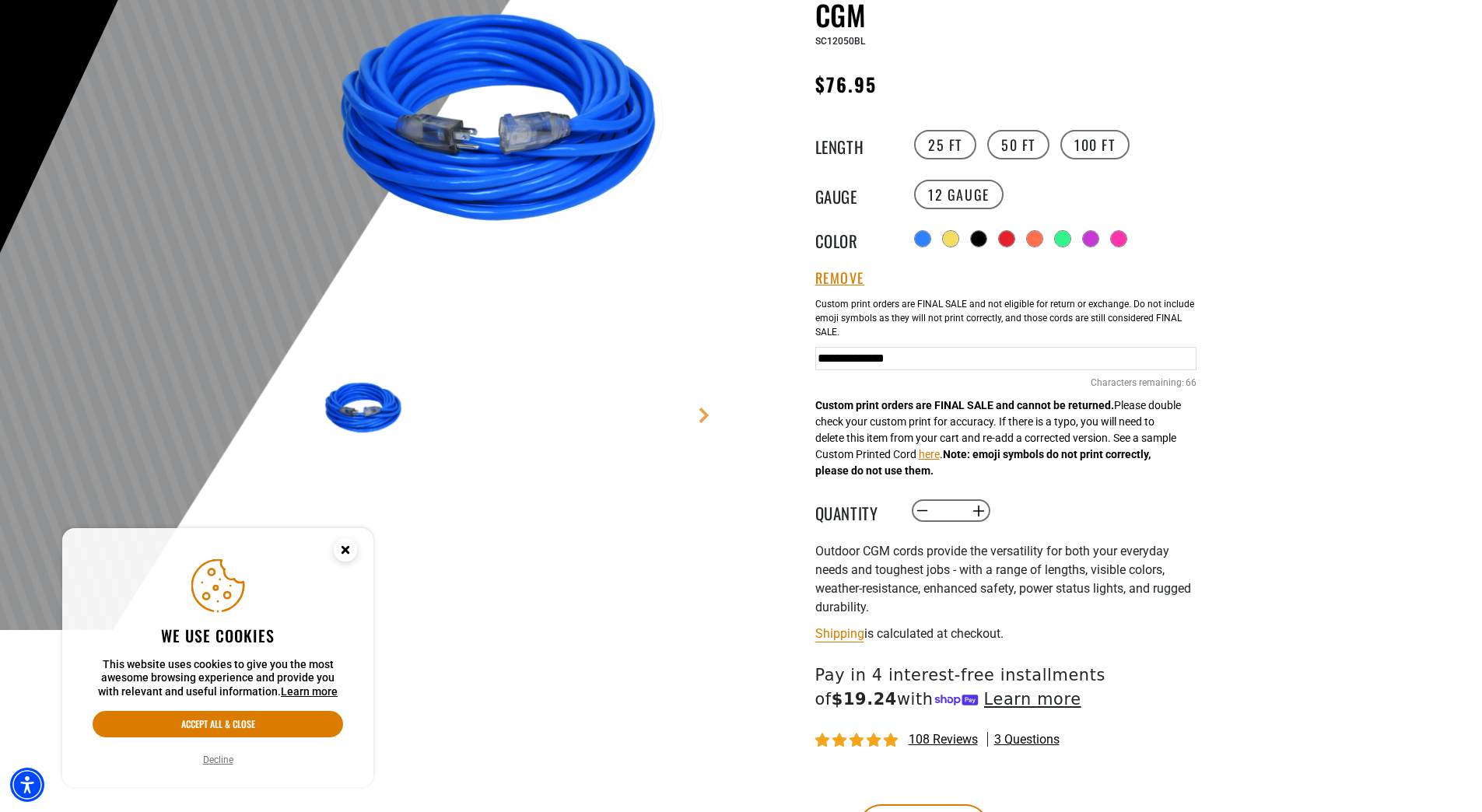
scroll to position [311, 0]
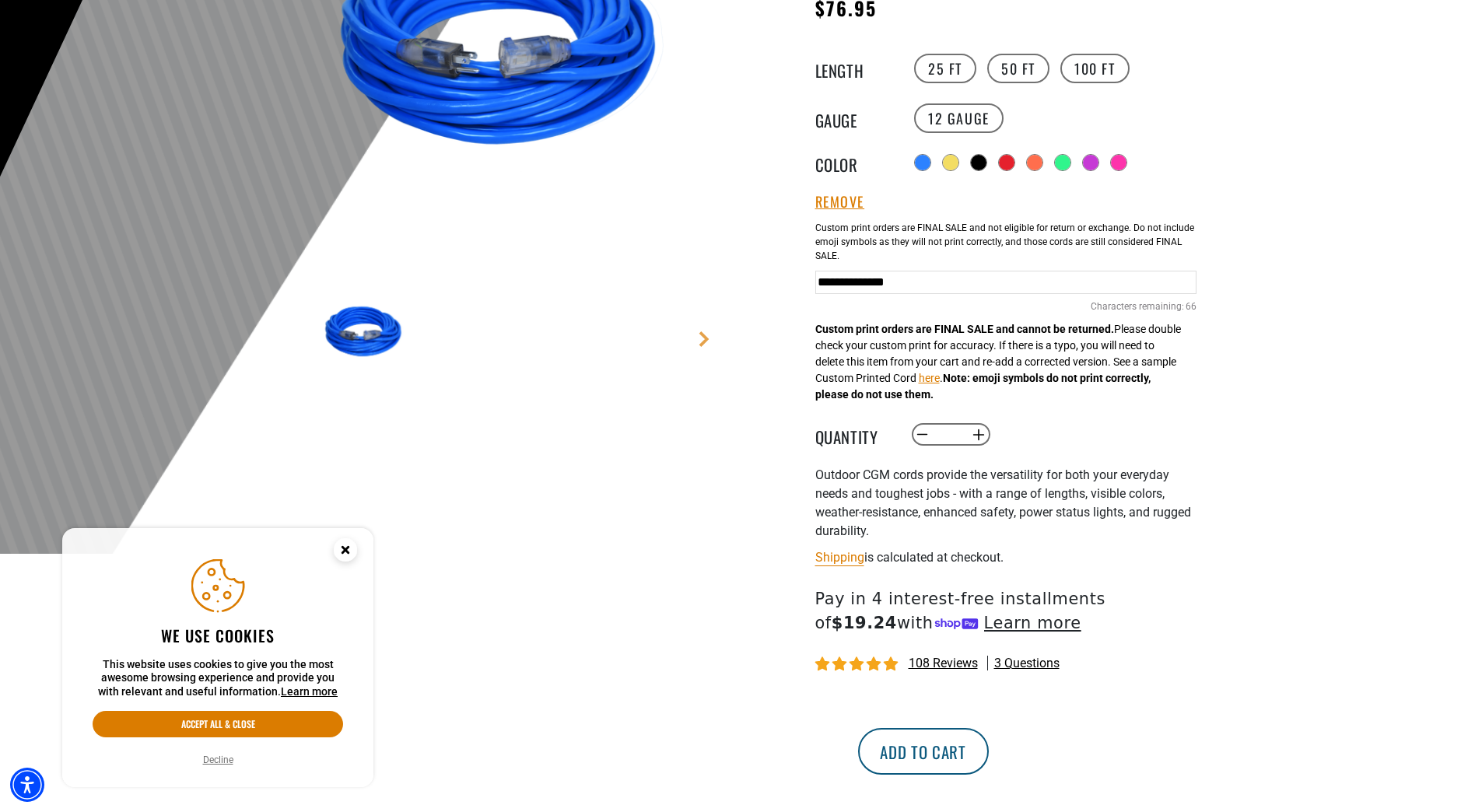
click at [989, 748] on button "Add to cart" at bounding box center [923, 751] width 131 height 47
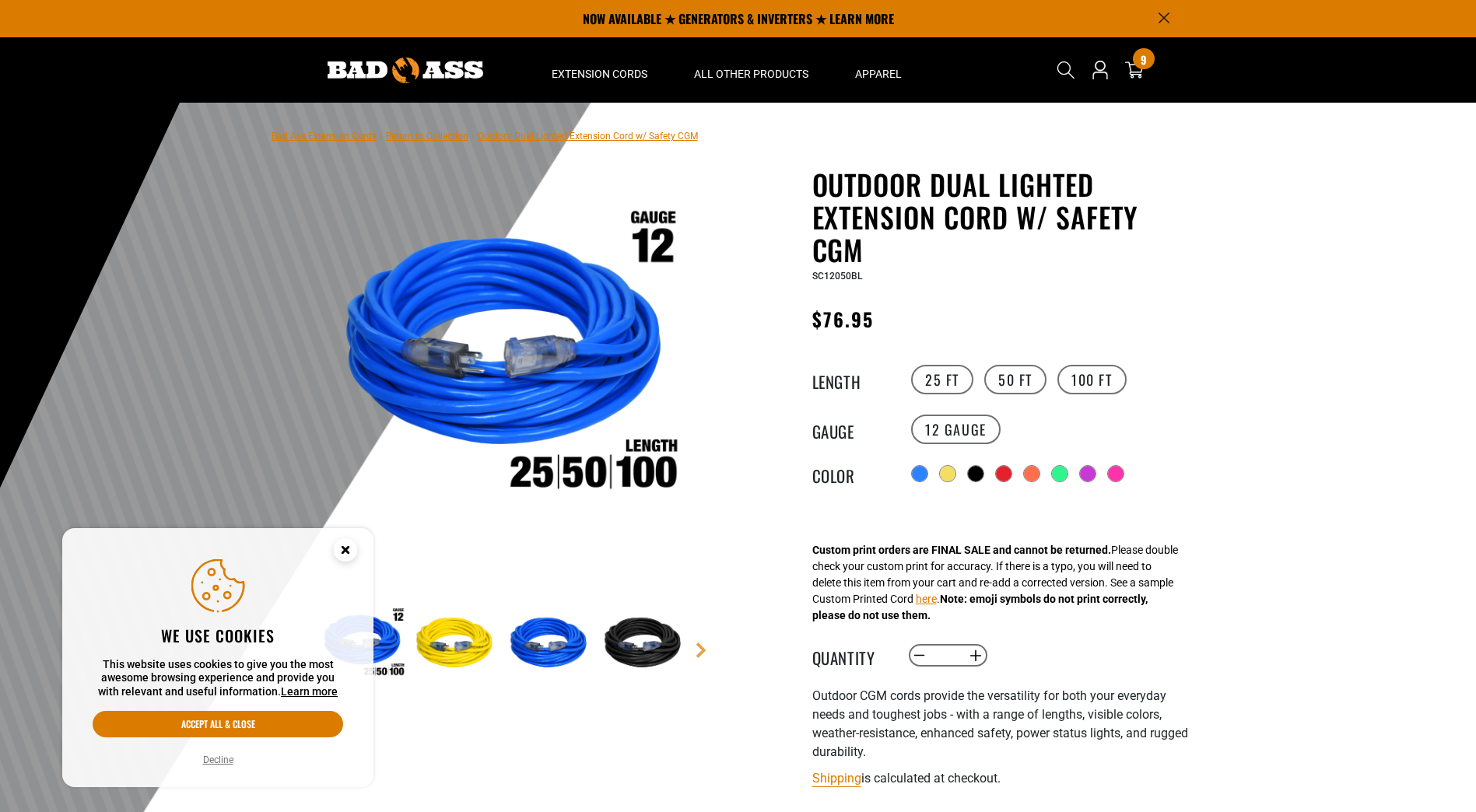
click at [348, 545] on circle "Cookie Consent" at bounding box center [345, 549] width 23 height 23
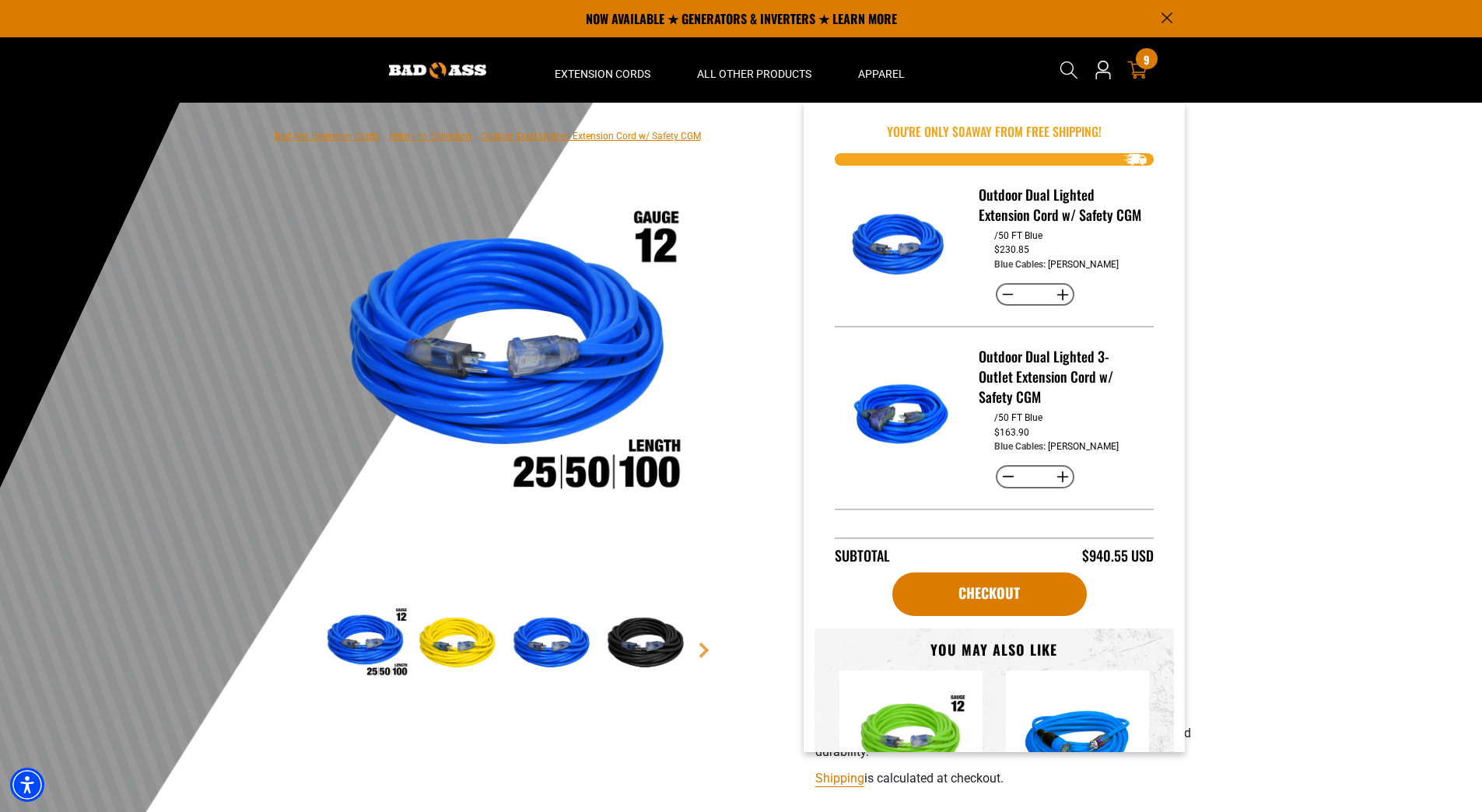
click at [1143, 71] on icon at bounding box center [1137, 70] width 20 height 20
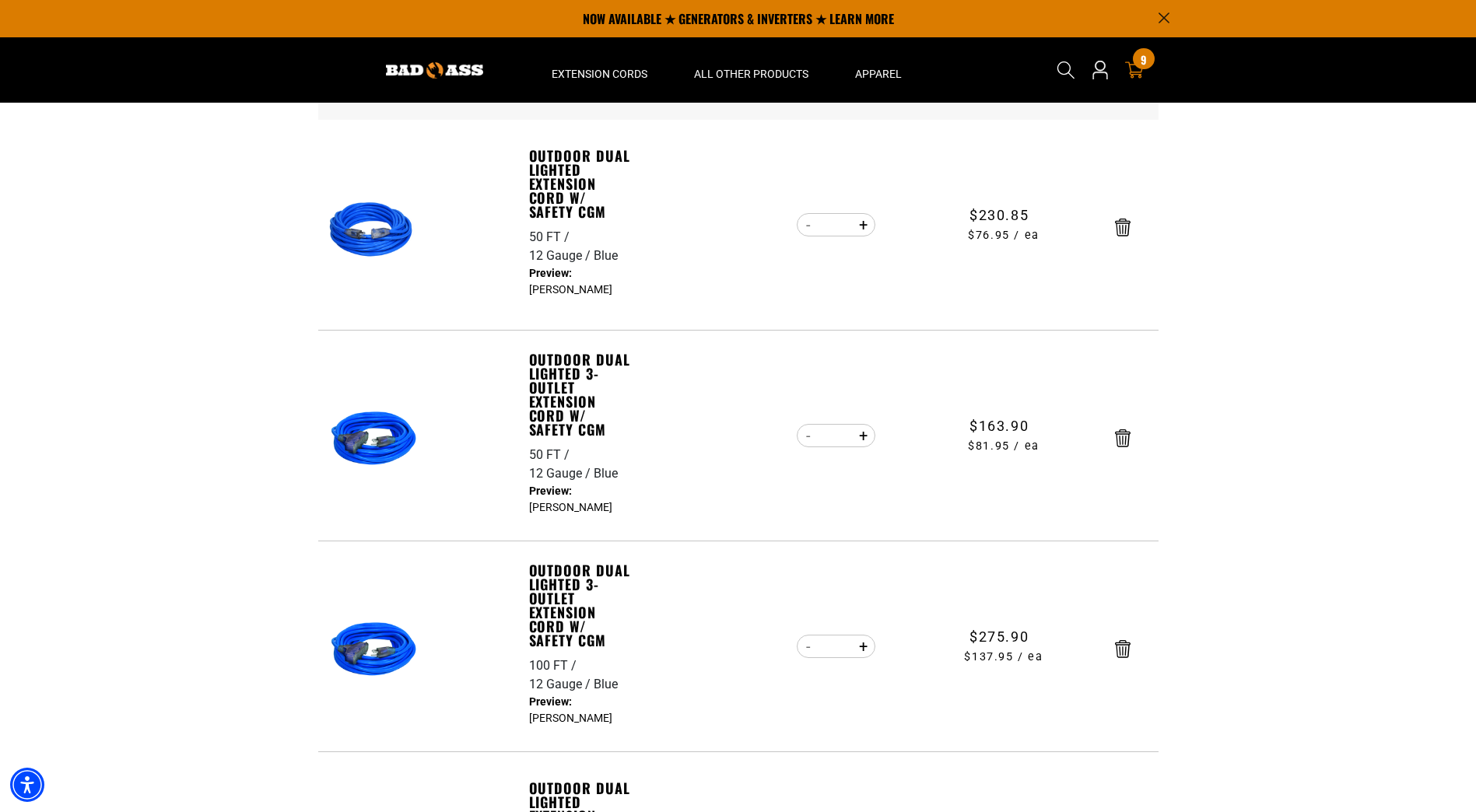
scroll to position [78, 0]
